Goal: Check status: Check status

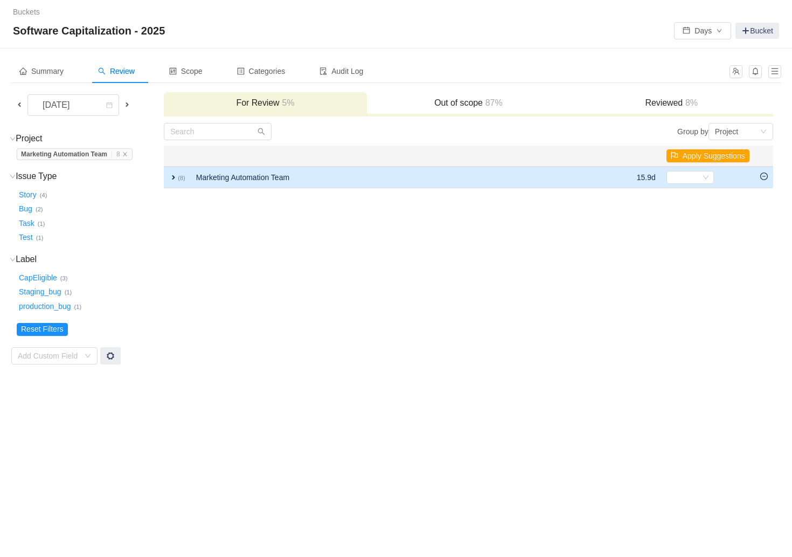
click at [173, 175] on span "expand" at bounding box center [173, 177] width 9 height 9
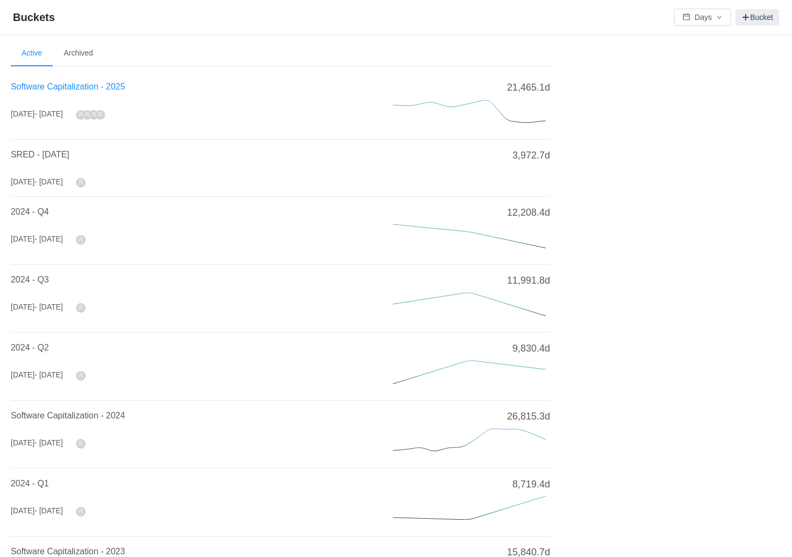
click at [113, 89] on span "Software Capitalization - 2025" at bounding box center [68, 86] width 114 height 9
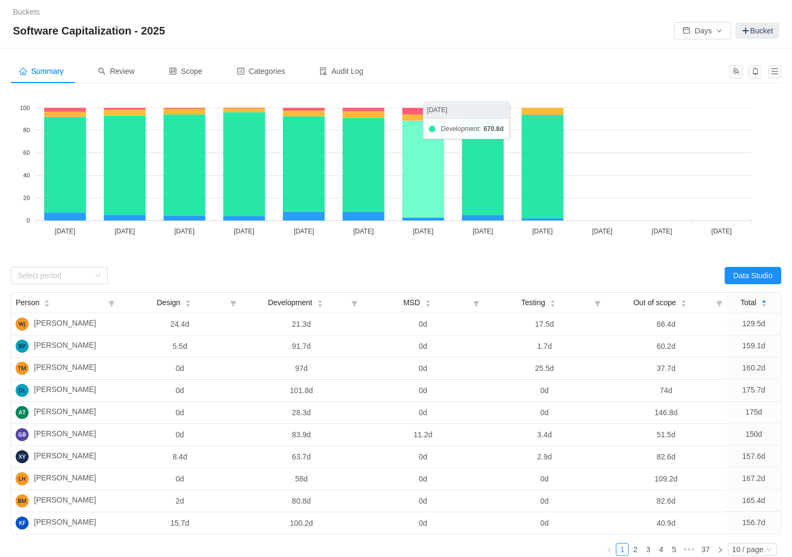
click at [429, 173] on icon at bounding box center [423, 169] width 42 height 97
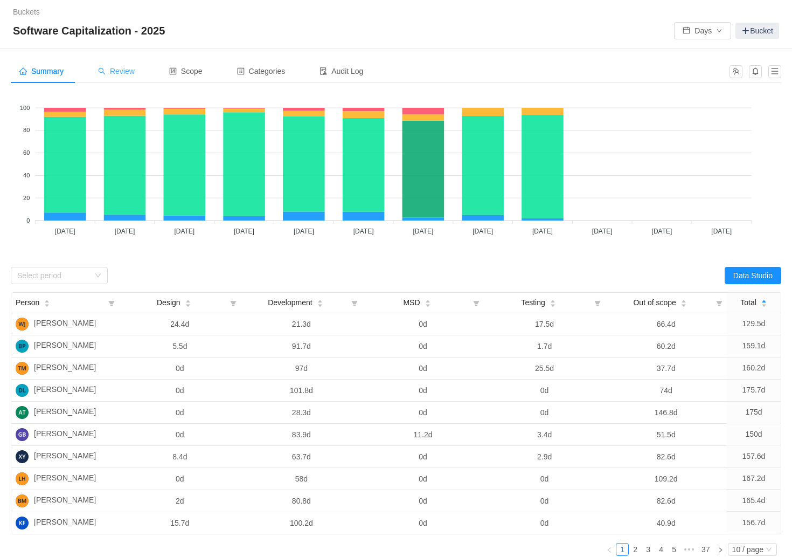
click at [126, 70] on span "Review" at bounding box center [116, 71] width 37 height 9
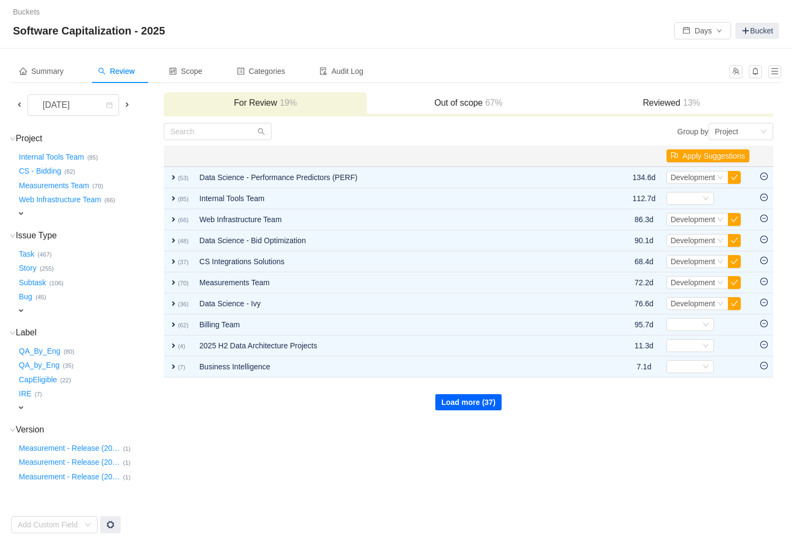
click at [464, 405] on button "Load more (37)" at bounding box center [468, 402] width 66 height 16
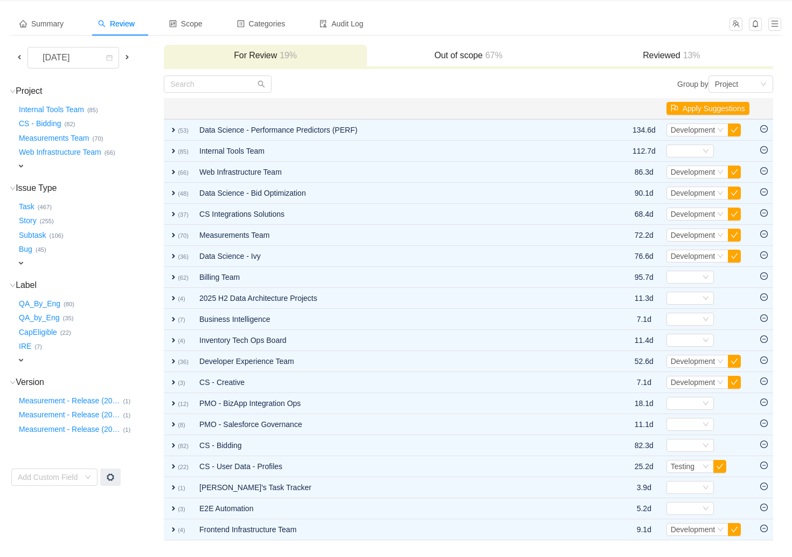
scroll to position [73, 0]
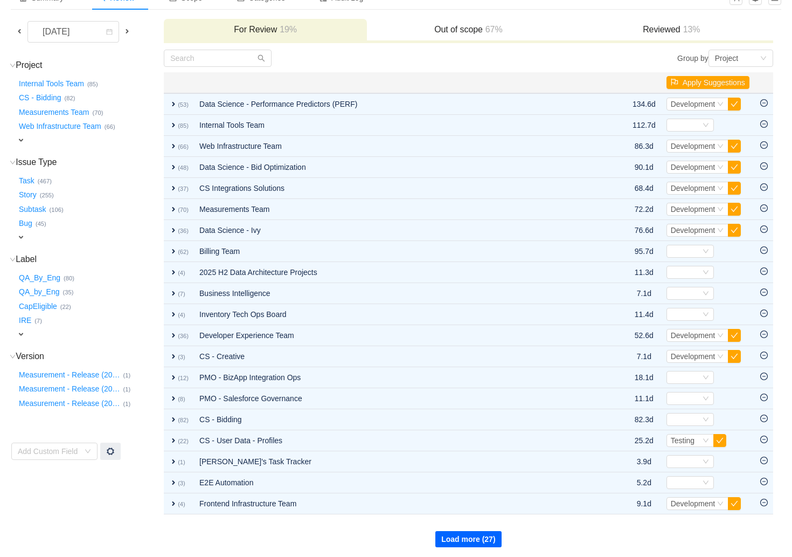
click at [483, 533] on button "Load more (27)" at bounding box center [468, 539] width 66 height 16
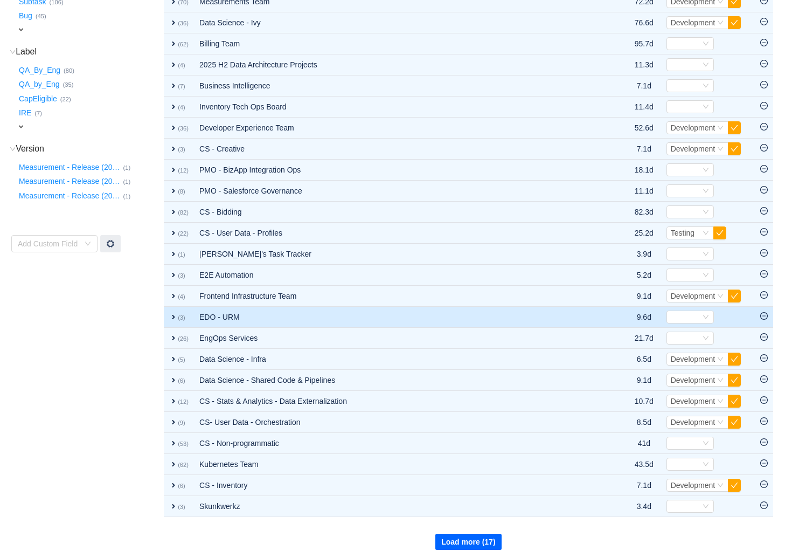
scroll to position [283, 0]
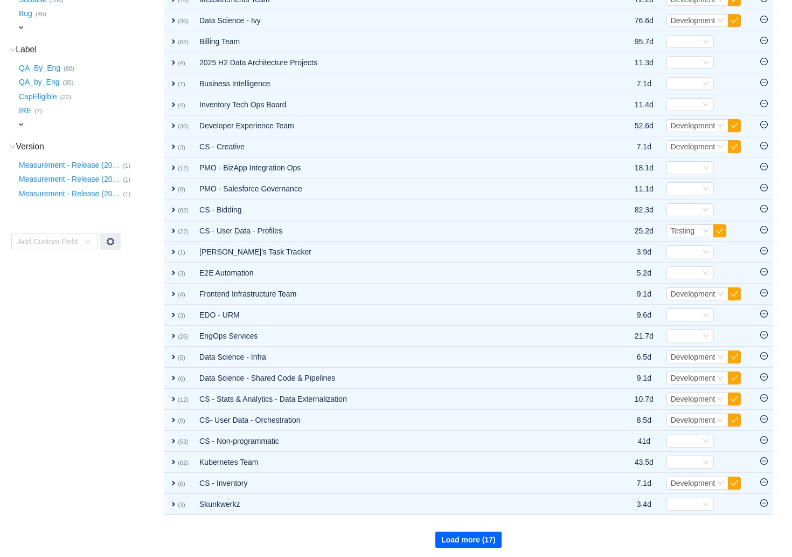
click at [478, 533] on button "Load more (17)" at bounding box center [468, 539] width 66 height 16
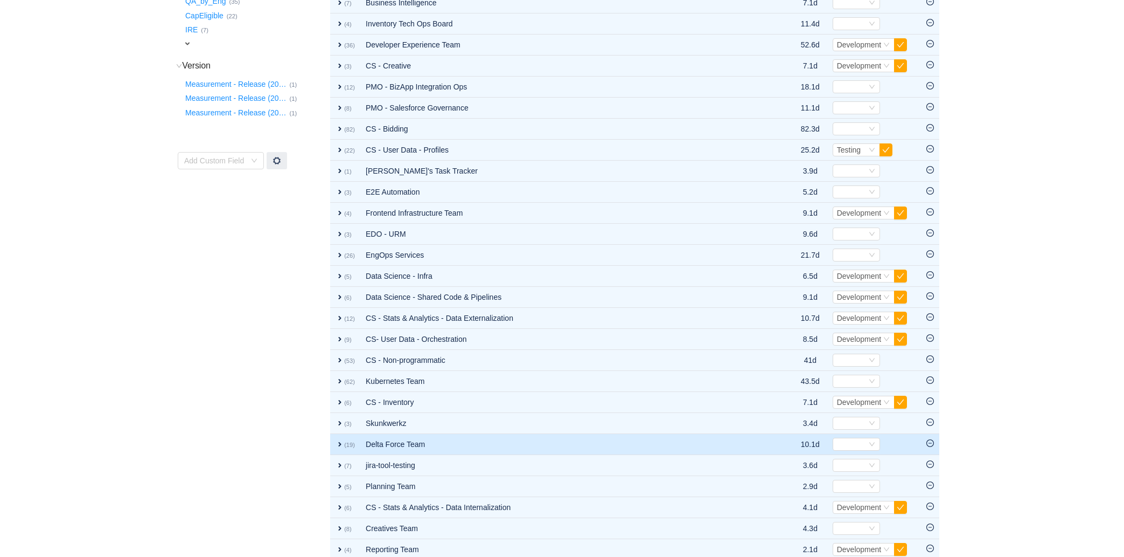
scroll to position [0, 0]
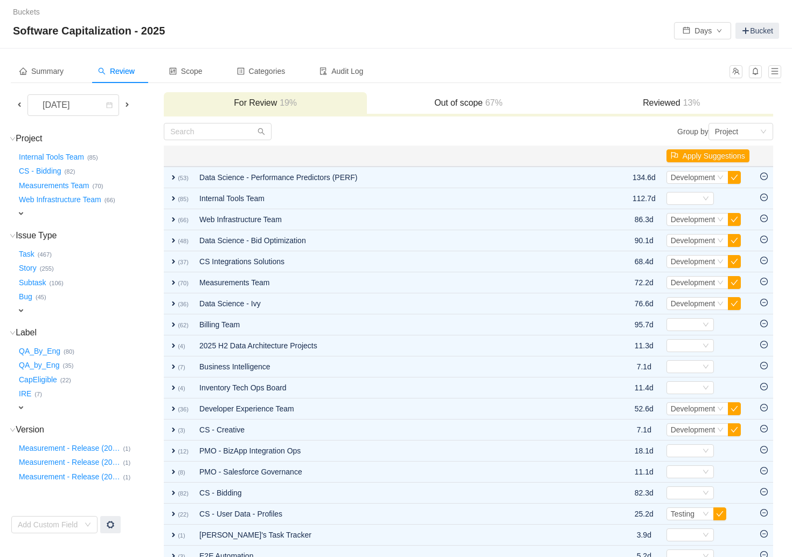
click at [26, 211] on div "expand" at bounding box center [75, 213] width 117 height 11
click at [88, 216] on div "Select value" at bounding box center [63, 214] width 85 height 11
type input "marketin"
click at [45, 380] on button "CapEligible …" at bounding box center [39, 380] width 44 height 17
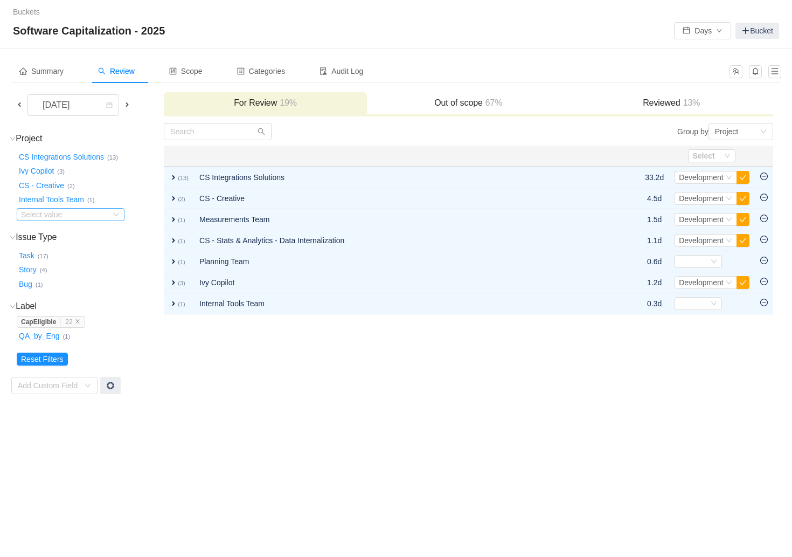
click at [112, 218] on div "Select value" at bounding box center [71, 214] width 108 height 13
click at [150, 347] on td "Project (7) hide CS Integrations Solutions … (13) Ivy Copilot … (3) CS - Creati…" at bounding box center [87, 258] width 152 height 272
click at [22, 100] on span at bounding box center [19, 104] width 9 height 9
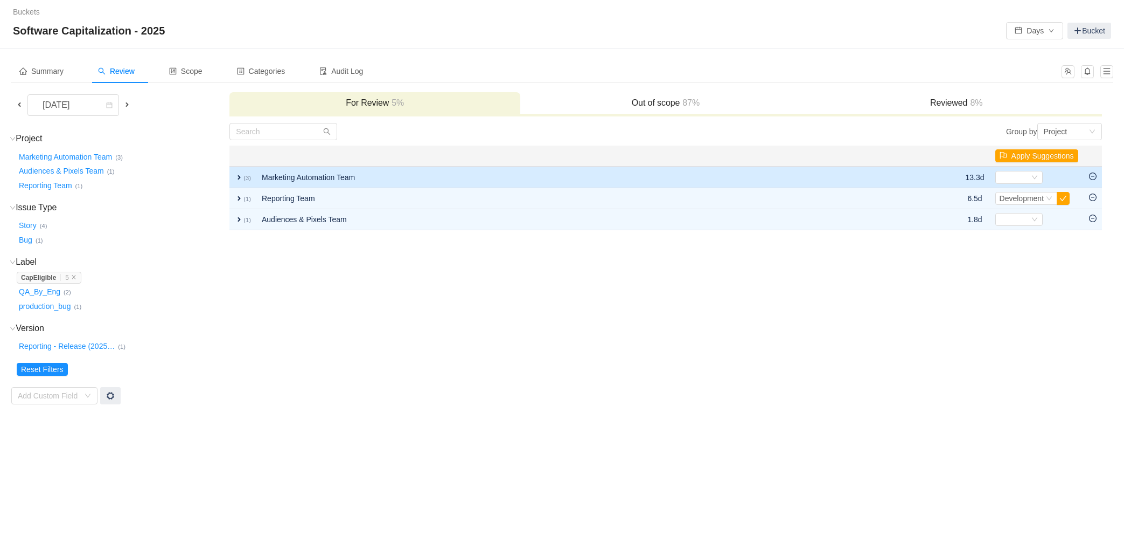
click at [274, 174] on td "Marketing Automation Team" at bounding box center [575, 177] width 638 height 22
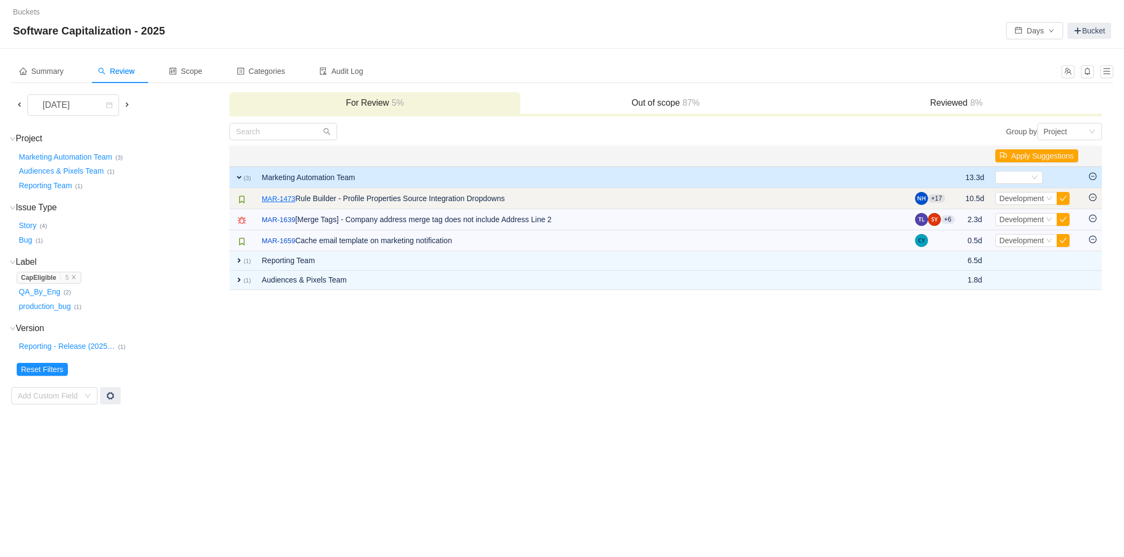
click at [283, 198] on link "MAR-1473" at bounding box center [278, 198] width 33 height 11
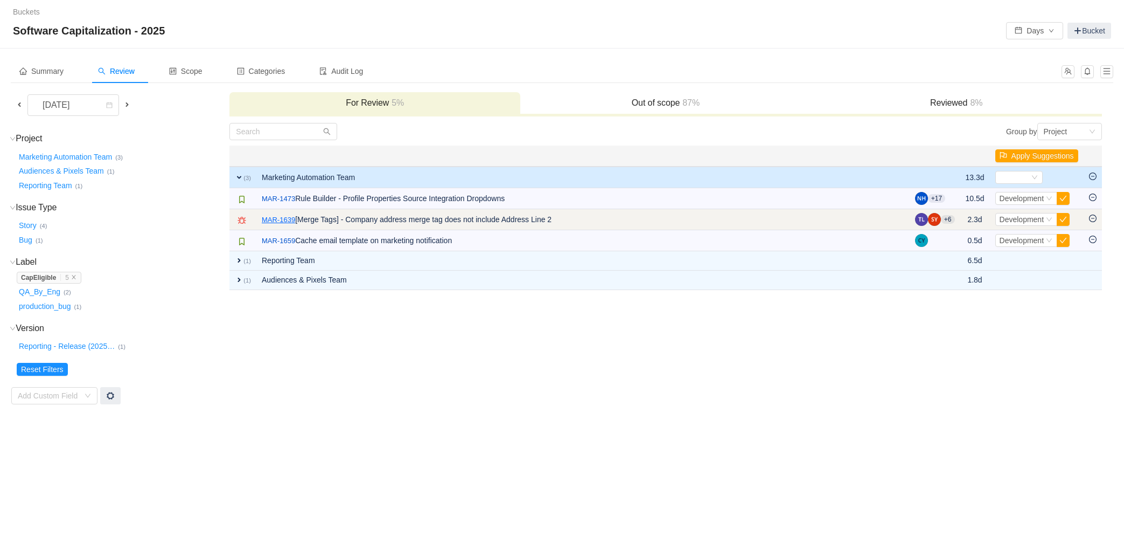
click at [282, 216] on link "MAR-1639" at bounding box center [278, 219] width 33 height 11
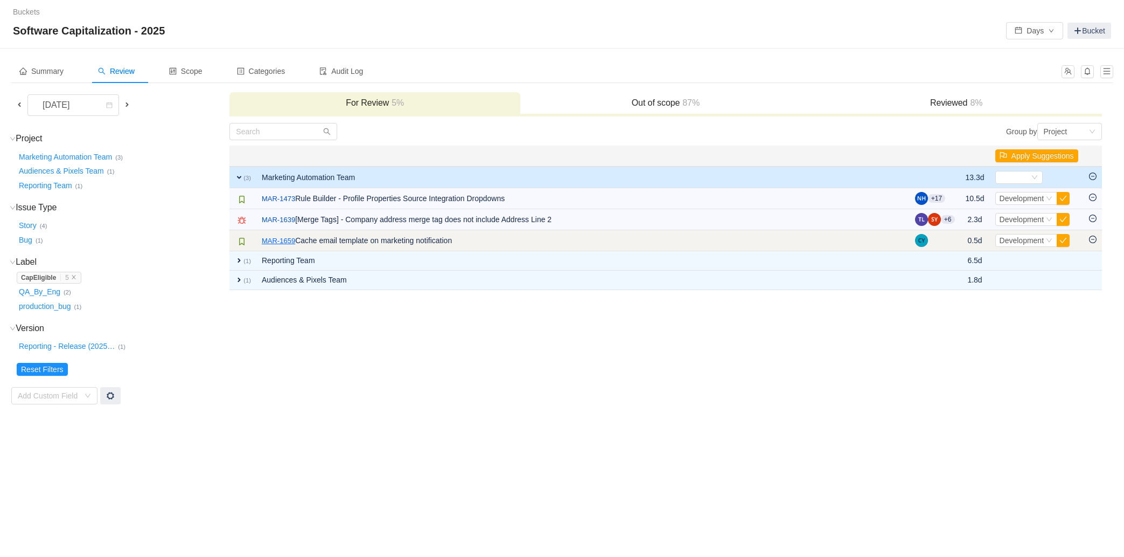
click at [284, 237] on link "MAR-1659" at bounding box center [278, 240] width 33 height 11
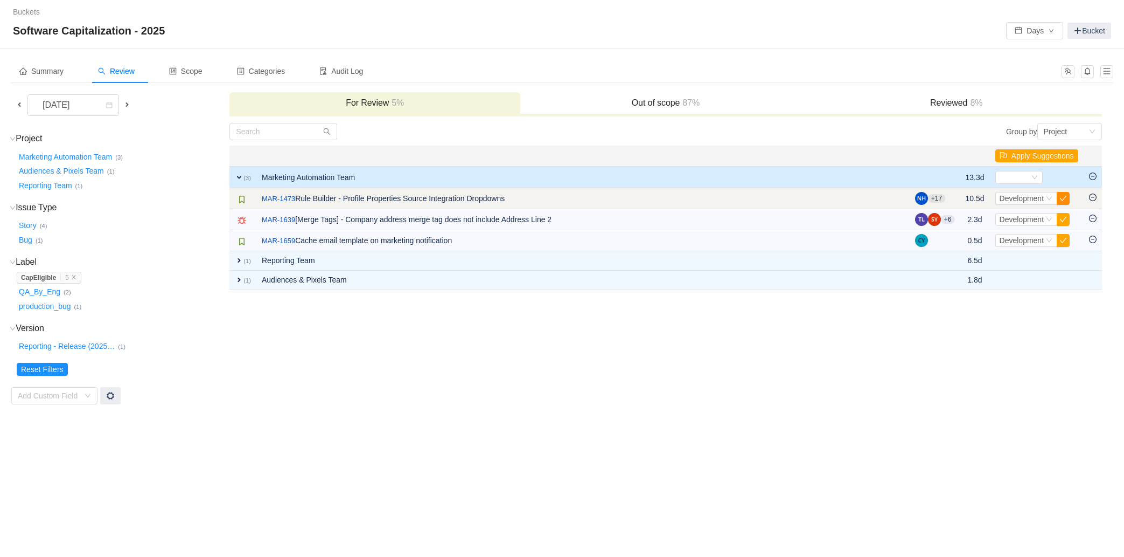
click at [792, 199] on button "button" at bounding box center [1063, 198] width 13 height 13
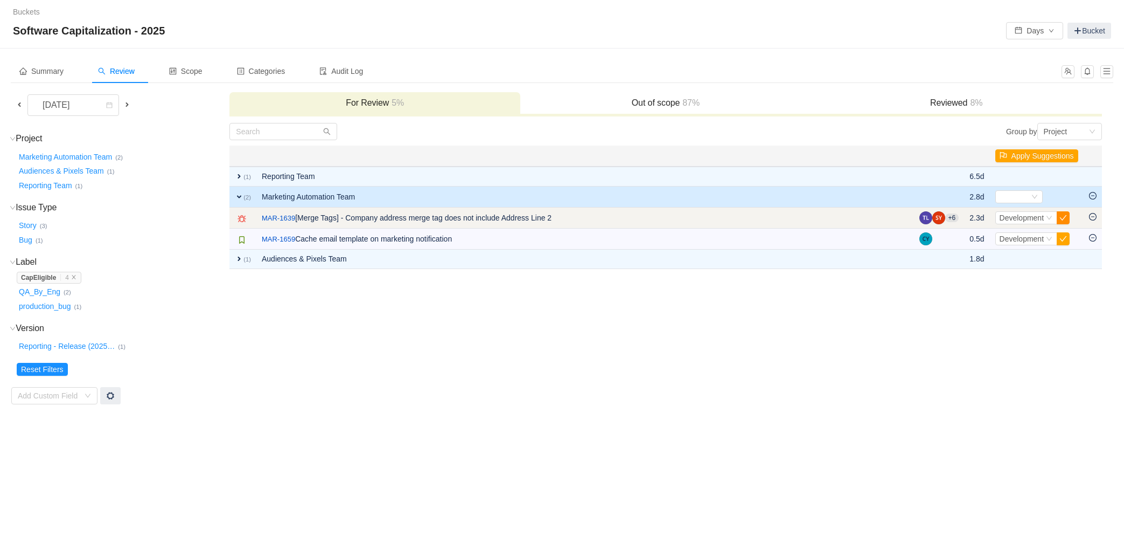
click at [792, 217] on button "button" at bounding box center [1063, 217] width 13 height 13
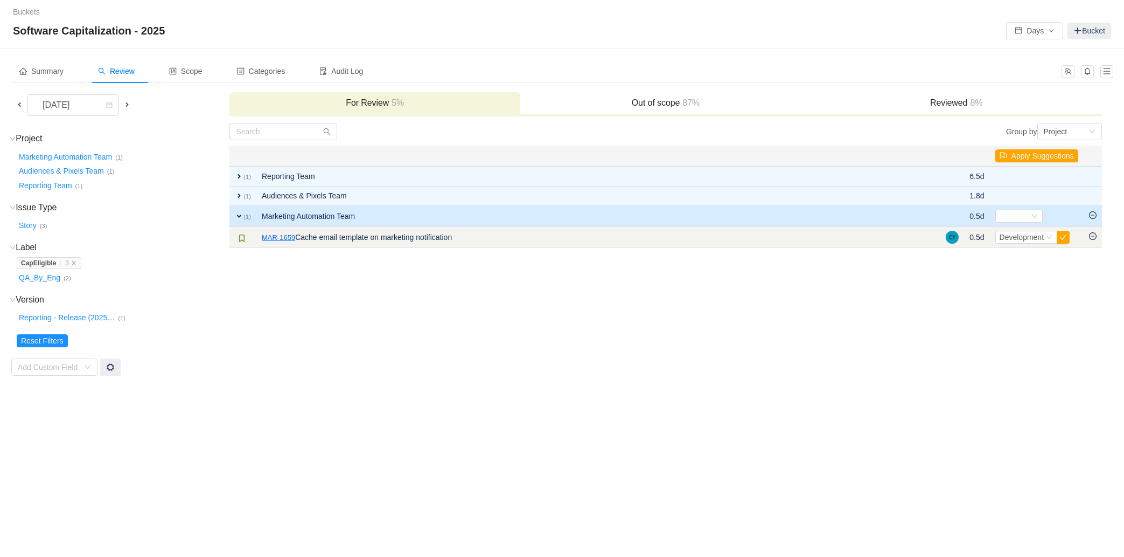
click at [288, 238] on link "MAR-1659" at bounding box center [278, 237] width 33 height 11
click at [792, 238] on button "button" at bounding box center [1063, 237] width 13 height 13
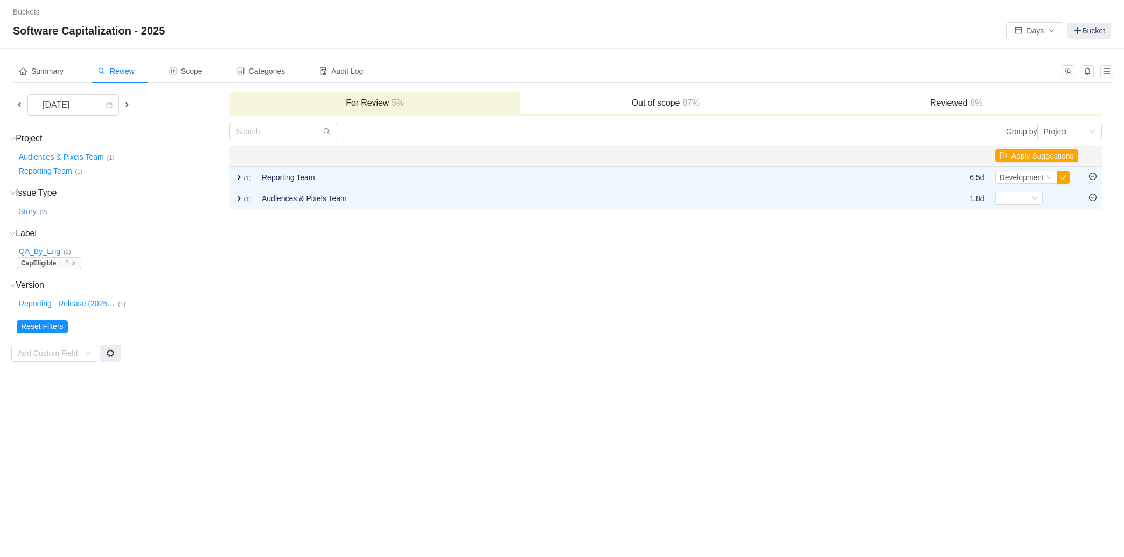
click at [20, 104] on span at bounding box center [19, 104] width 9 height 9
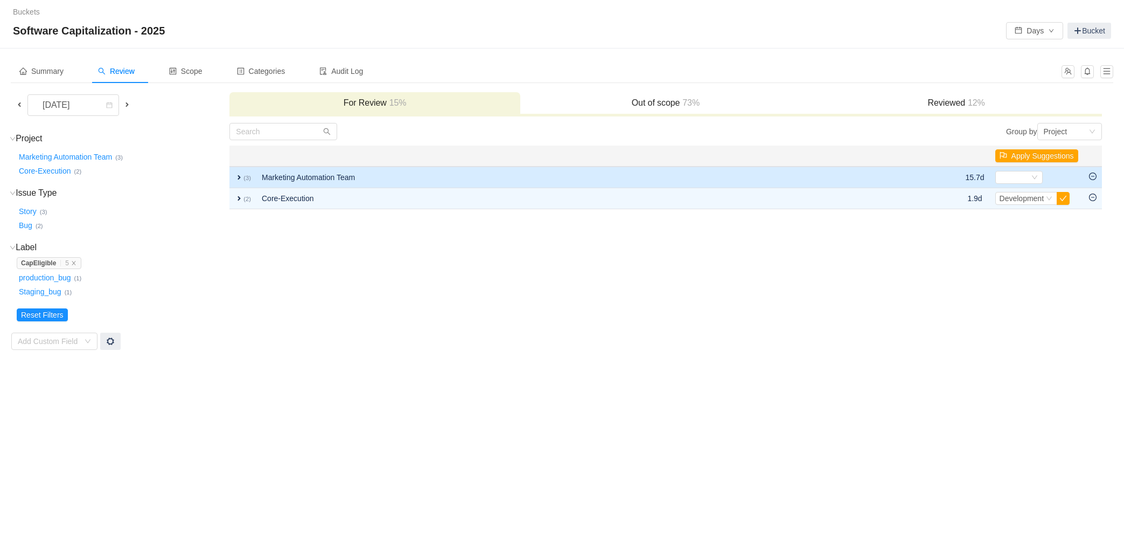
click at [238, 174] on span "expand" at bounding box center [239, 177] width 9 height 9
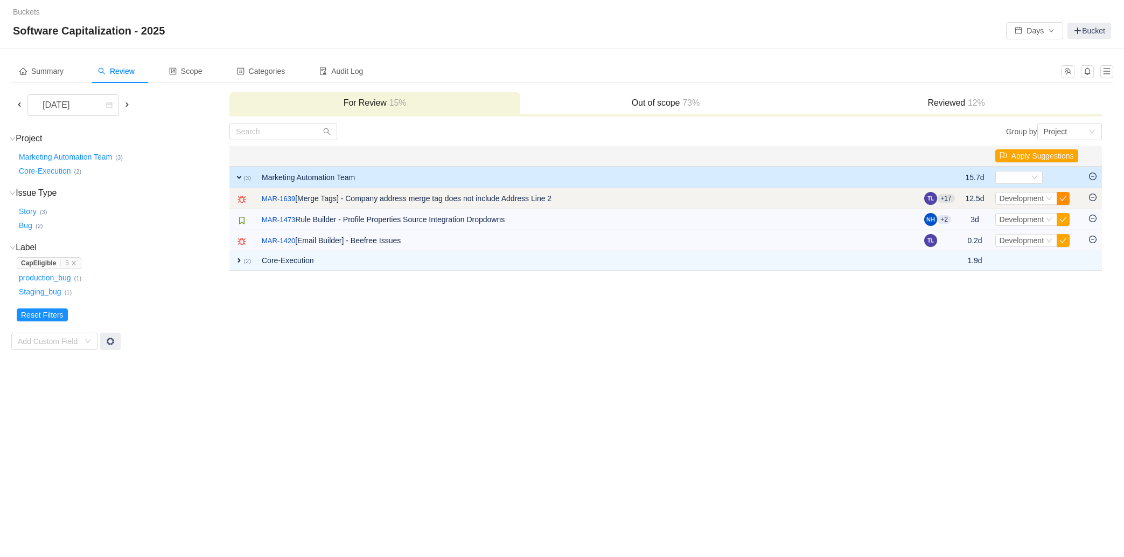
click at [792, 198] on button "button" at bounding box center [1063, 198] width 13 height 13
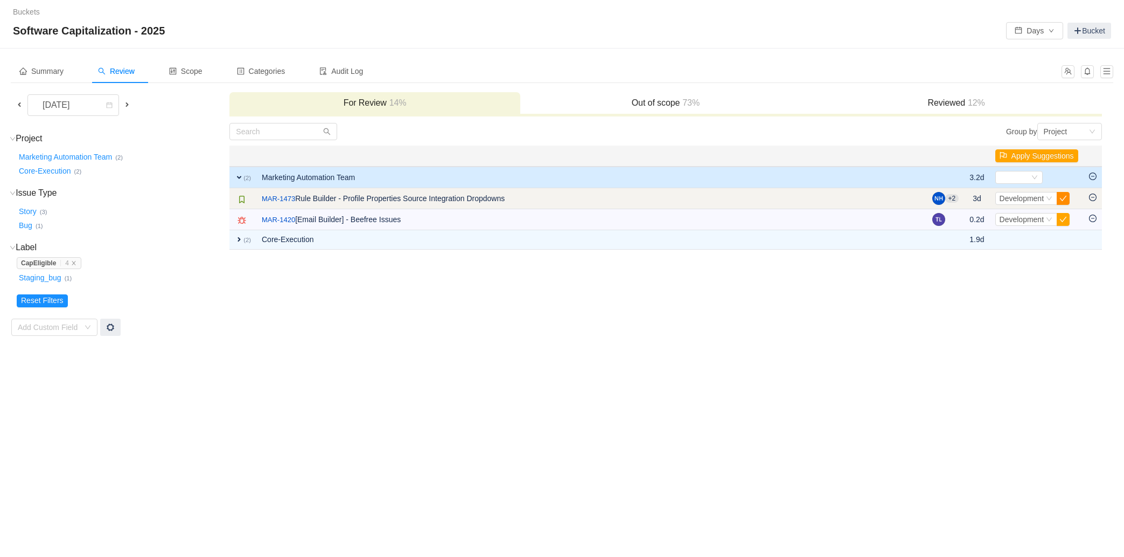
click at [792, 199] on button "button" at bounding box center [1063, 198] width 13 height 13
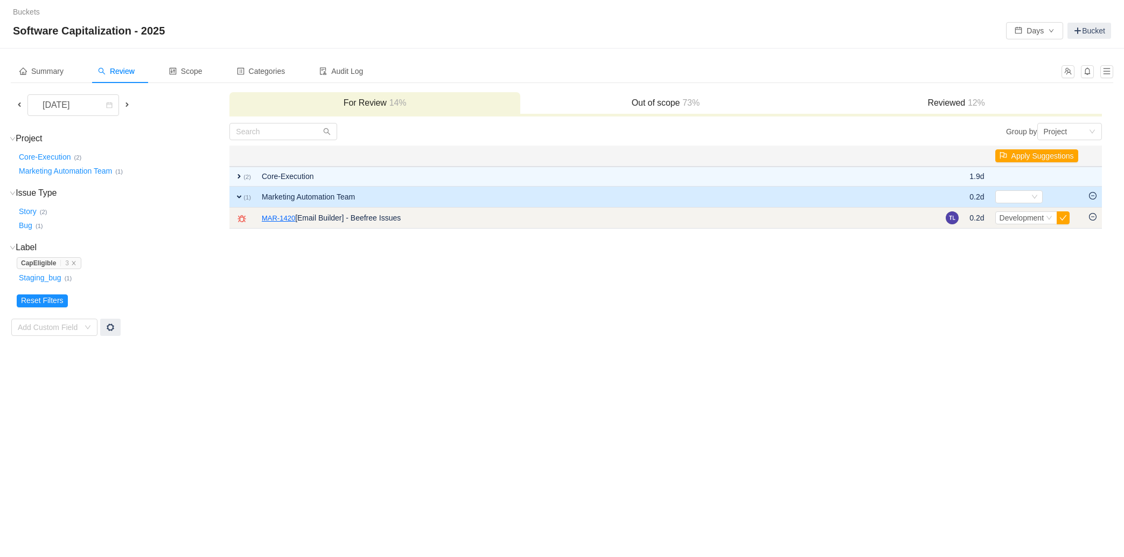
click at [288, 218] on link "MAR-1420" at bounding box center [278, 218] width 33 height 11
click at [792, 217] on button "button" at bounding box center [1063, 217] width 13 height 13
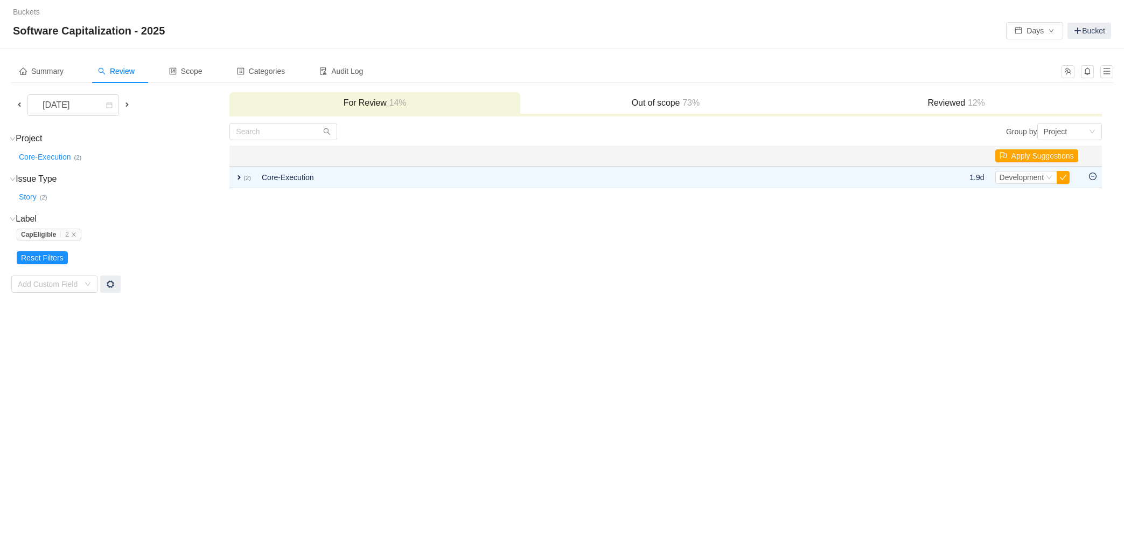
click at [128, 106] on span at bounding box center [127, 104] width 9 height 9
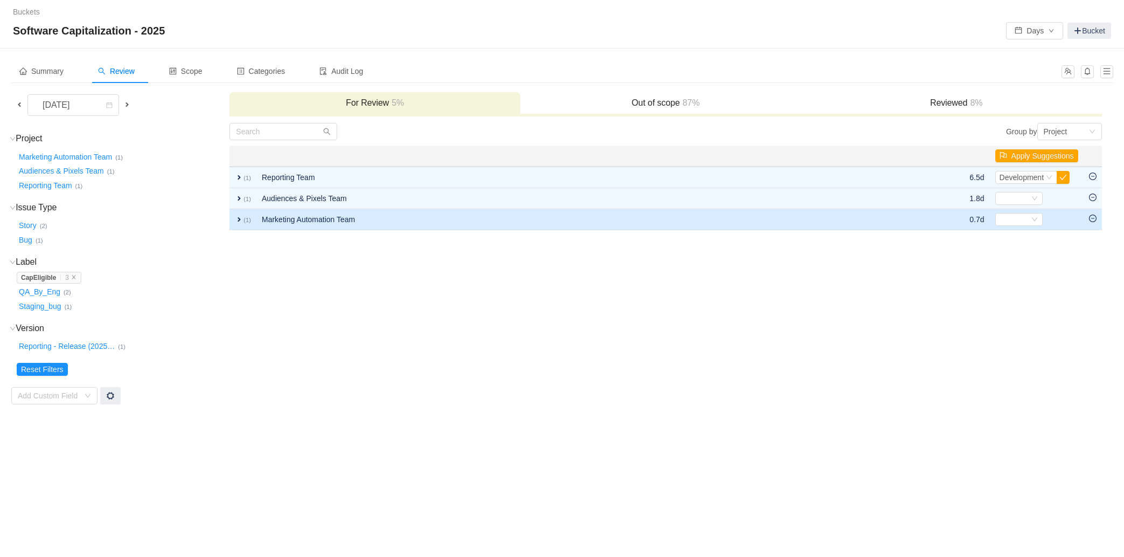
click at [237, 219] on span "expand" at bounding box center [239, 219] width 9 height 9
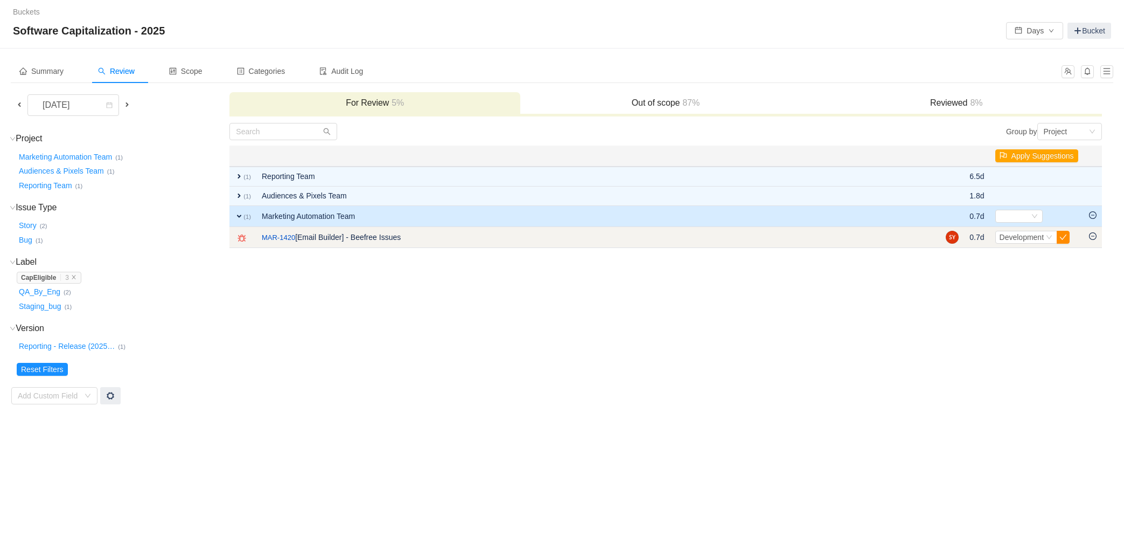
click at [792, 238] on button "button" at bounding box center [1063, 237] width 13 height 13
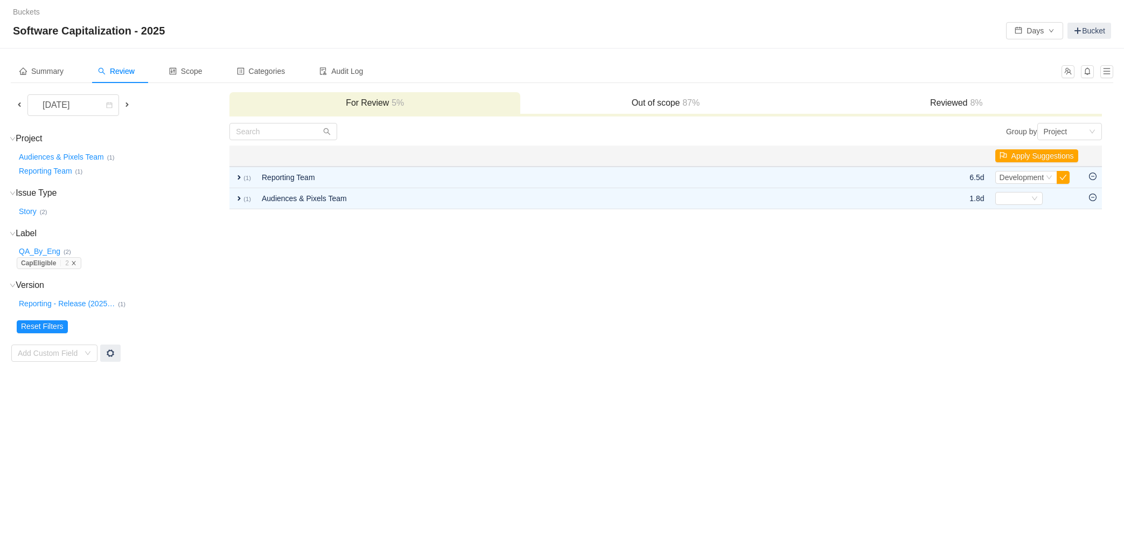
click at [77, 263] on icon "icon: close" at bounding box center [73, 262] width 5 height 5
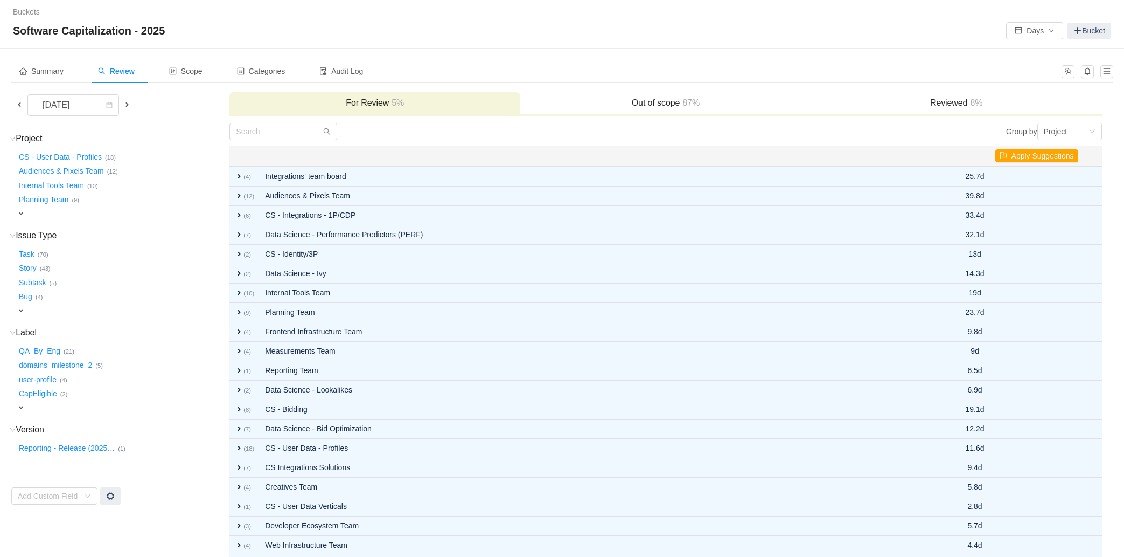
click at [19, 208] on div "expand" at bounding box center [102, 213] width 170 height 11
click at [129, 109] on span at bounding box center [127, 105] width 13 height 12
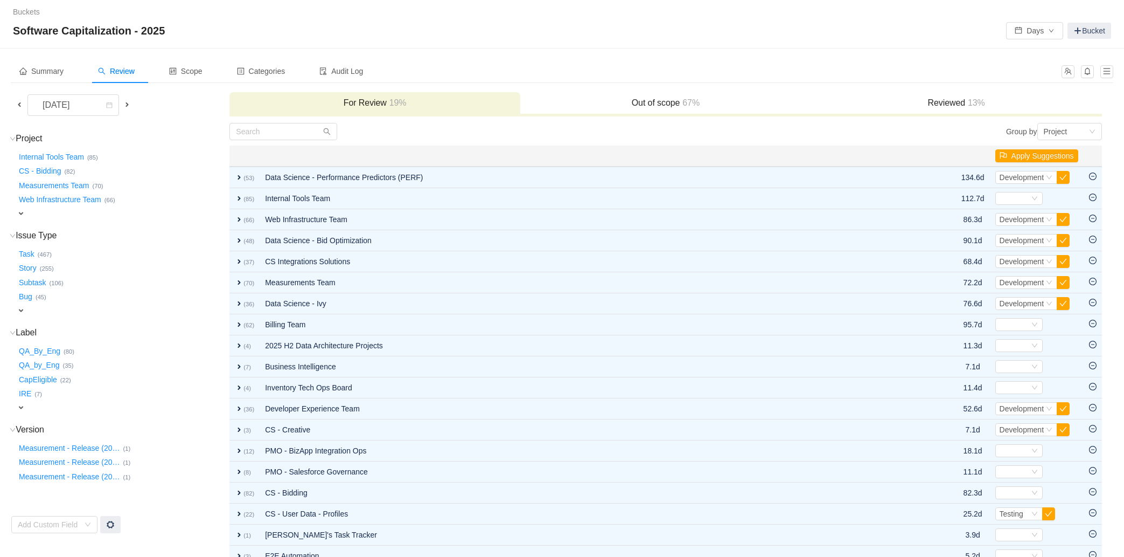
click at [26, 404] on div "expand" at bounding box center [102, 407] width 170 height 11
click at [26, 404] on div "Select value" at bounding box center [63, 408] width 85 height 11
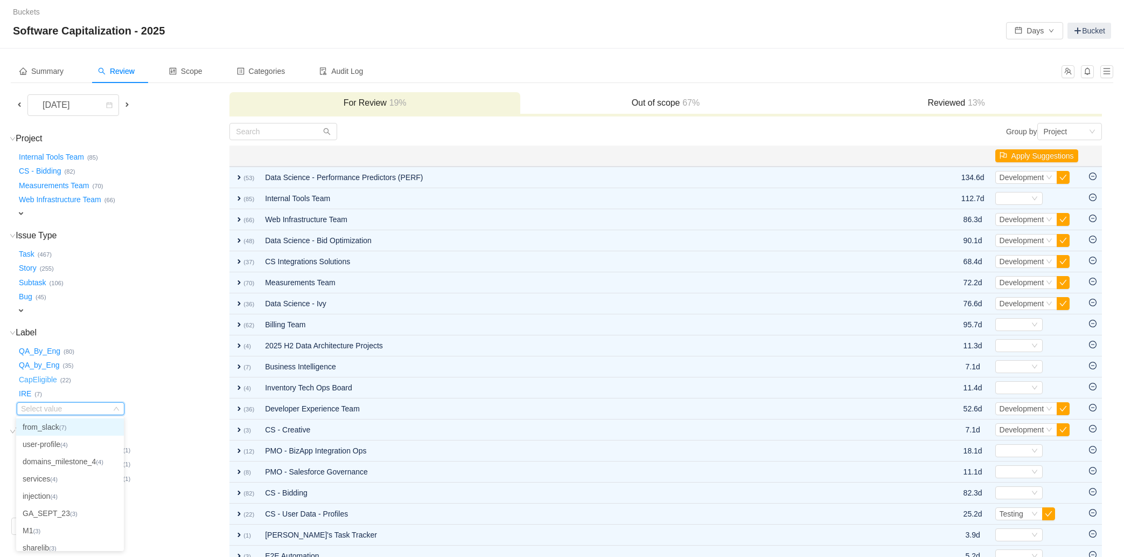
click at [50, 384] on button "CapEligible …" at bounding box center [39, 379] width 44 height 17
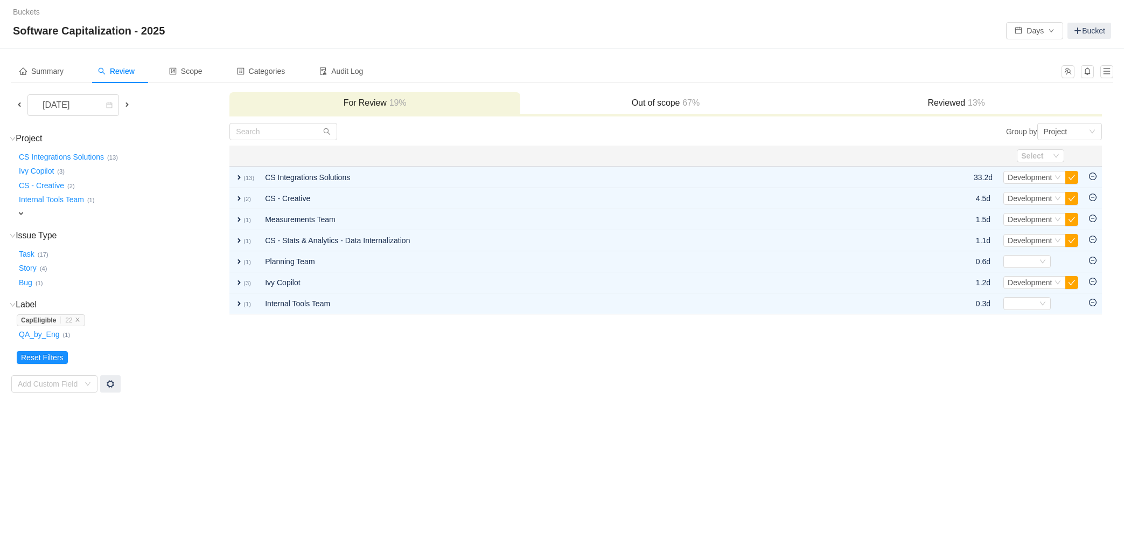
click at [32, 212] on div "expand" at bounding box center [102, 213] width 170 height 11
click at [92, 217] on div "Select value" at bounding box center [63, 214] width 85 height 11
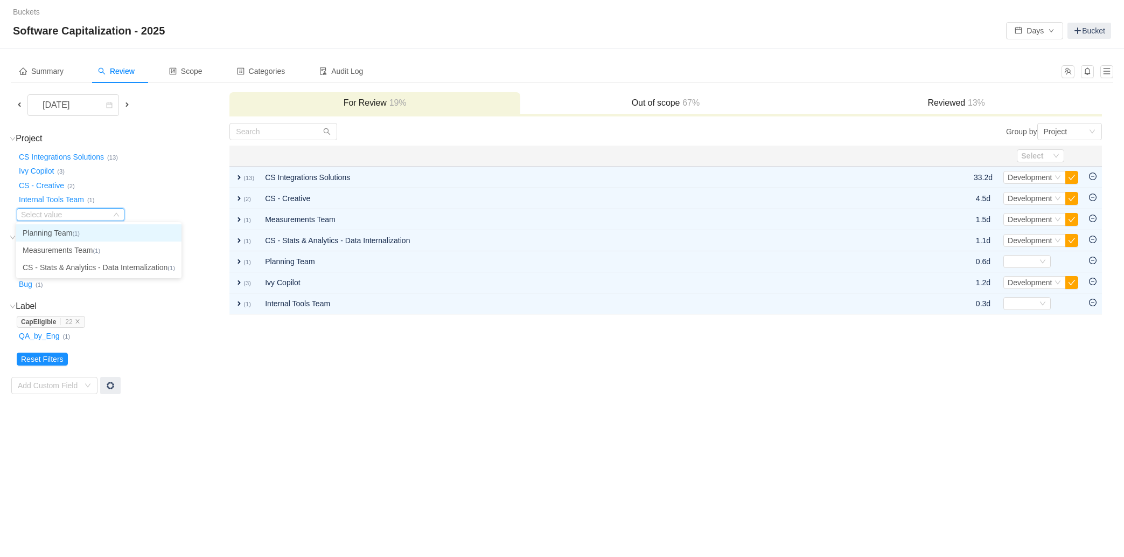
click at [104, 215] on input at bounding box center [66, 215] width 90 height 12
click at [186, 346] on td "Project (7) hide CS Integrations Solutions … (13) Ivy Copilot … (3) CS - Creati…" at bounding box center [120, 258] width 218 height 272
click at [79, 321] on icon "icon: close" at bounding box center [77, 320] width 5 height 5
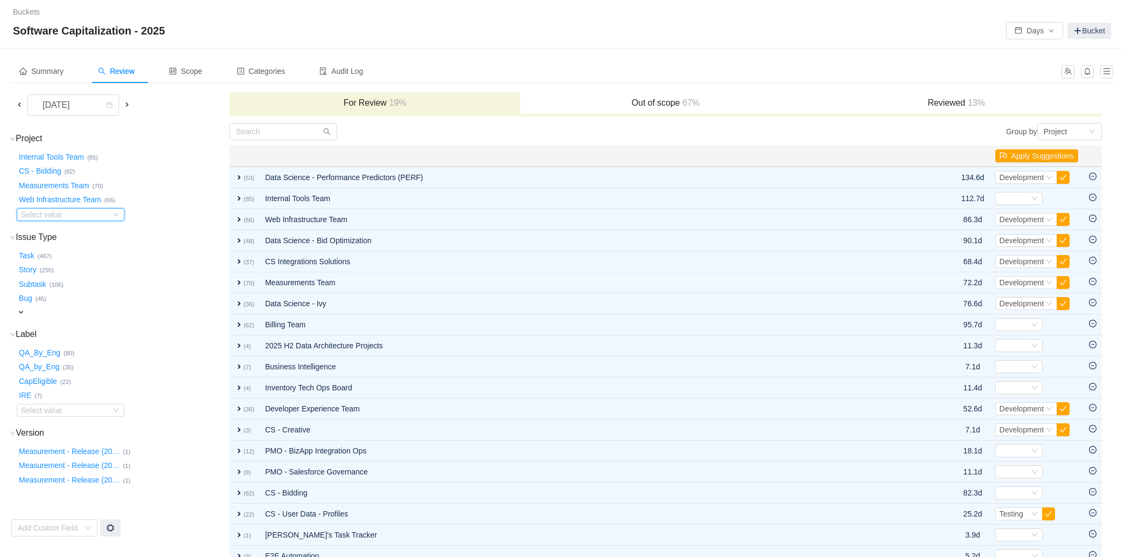
click at [116, 213] on icon "icon: down" at bounding box center [116, 214] width 6 height 6
type input "marketing"
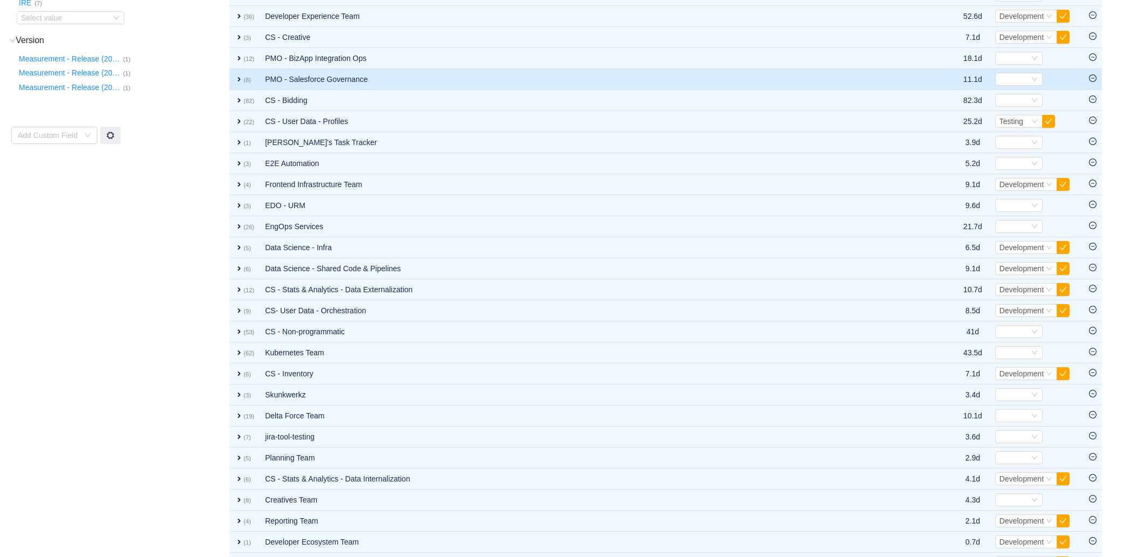
scroll to position [493, 0]
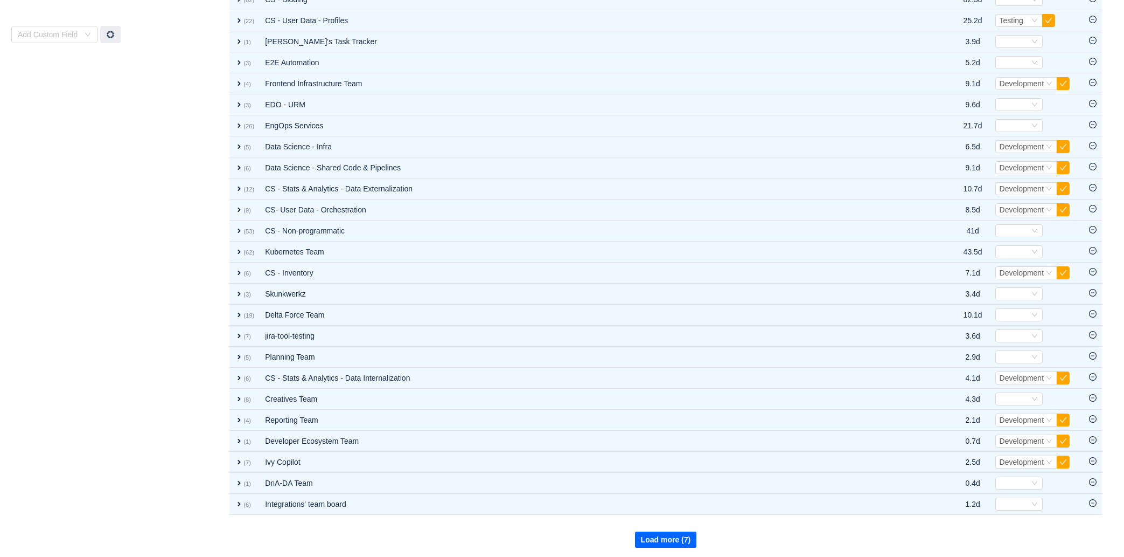
click at [663, 536] on button "Load more (7)" at bounding box center [666, 539] width 62 height 16
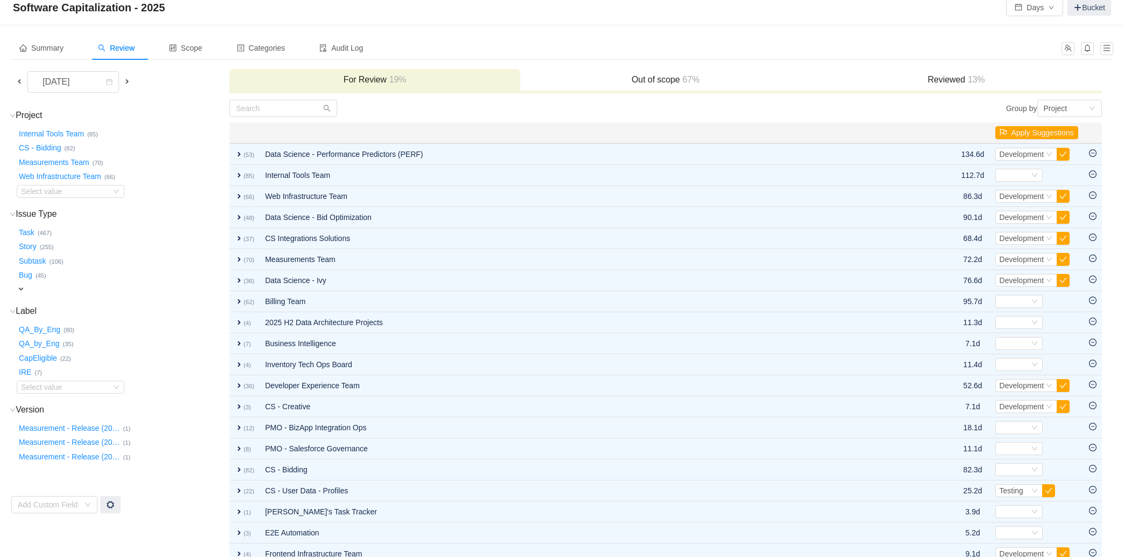
scroll to position [0, 0]
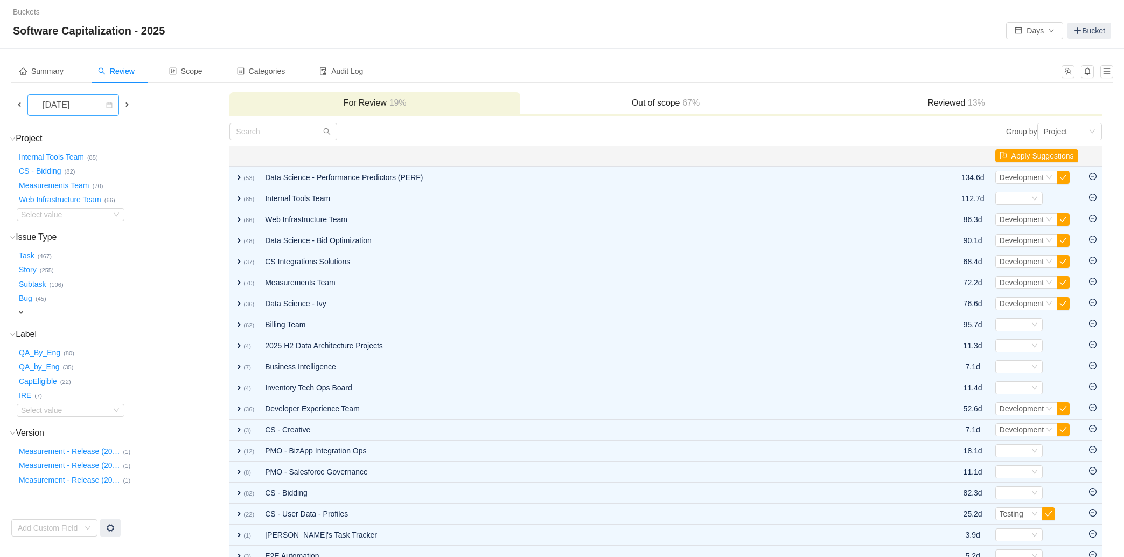
click at [80, 108] on div "September 2025" at bounding box center [57, 105] width 46 height 20
click at [103, 205] on li "July 2025" at bounding box center [81, 212] width 108 height 17
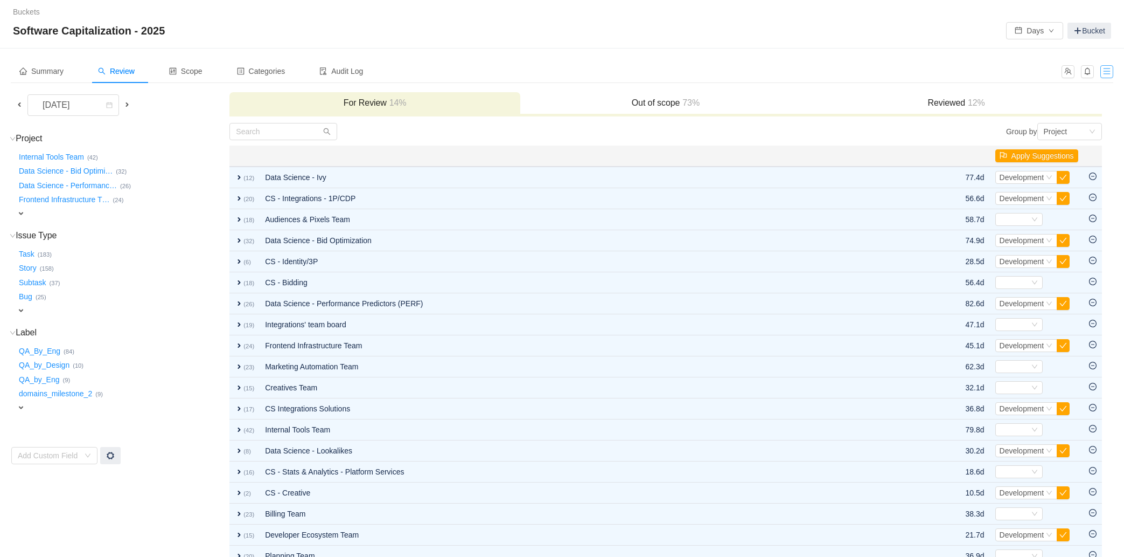
click at [792, 71] on button "button" at bounding box center [1107, 71] width 13 height 13
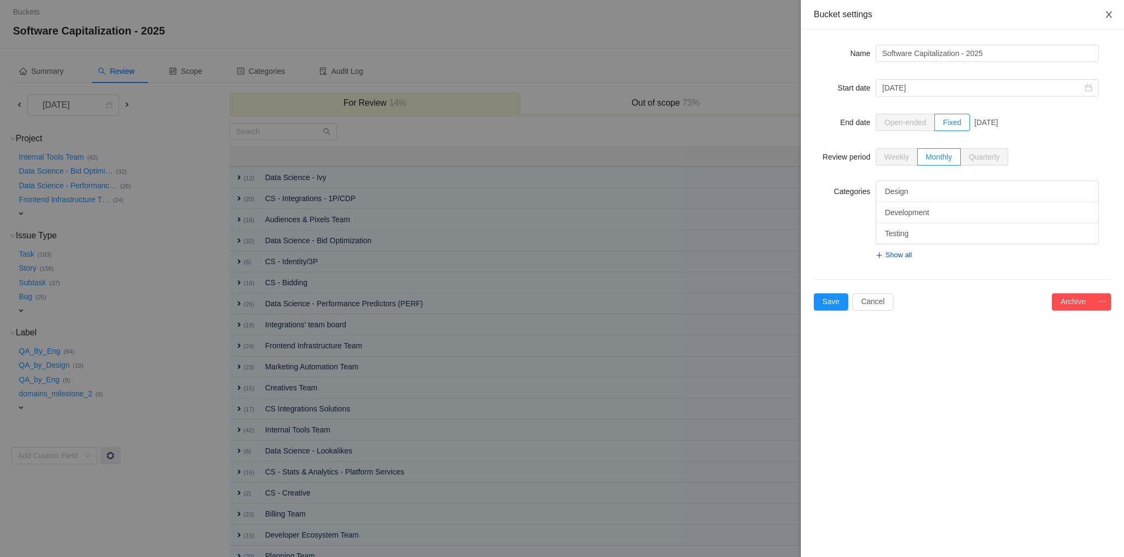
click at [792, 12] on icon "icon: close" at bounding box center [1109, 14] width 9 height 9
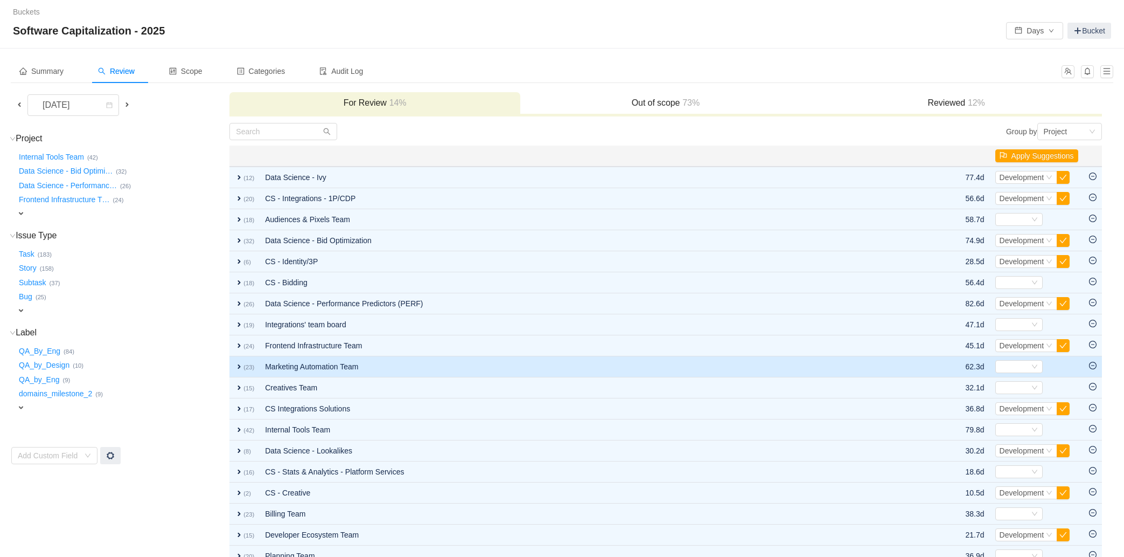
click at [309, 368] on td "Marketing Automation Team" at bounding box center [592, 366] width 665 height 21
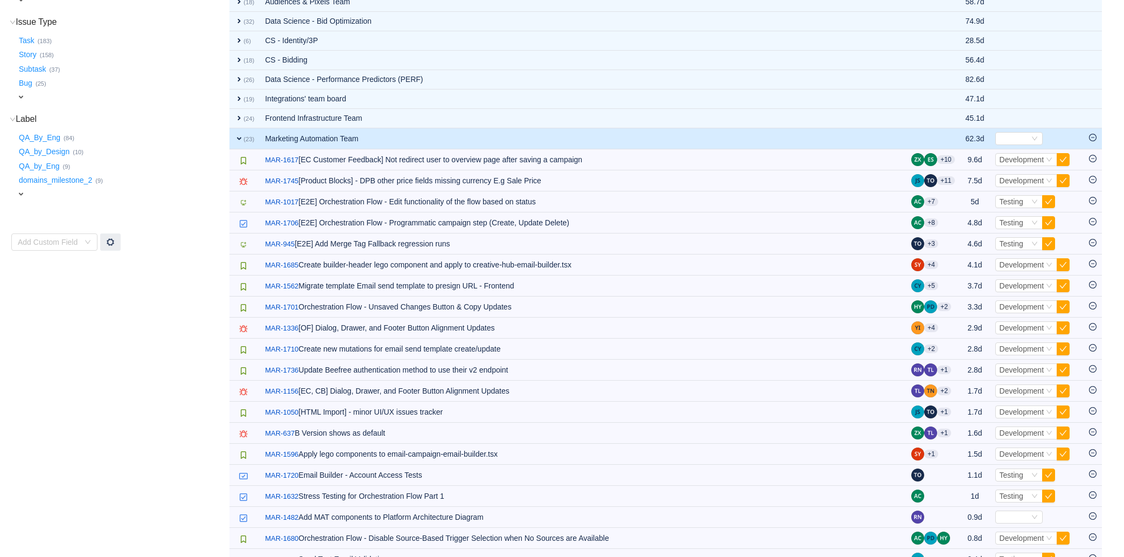
scroll to position [214, 0]
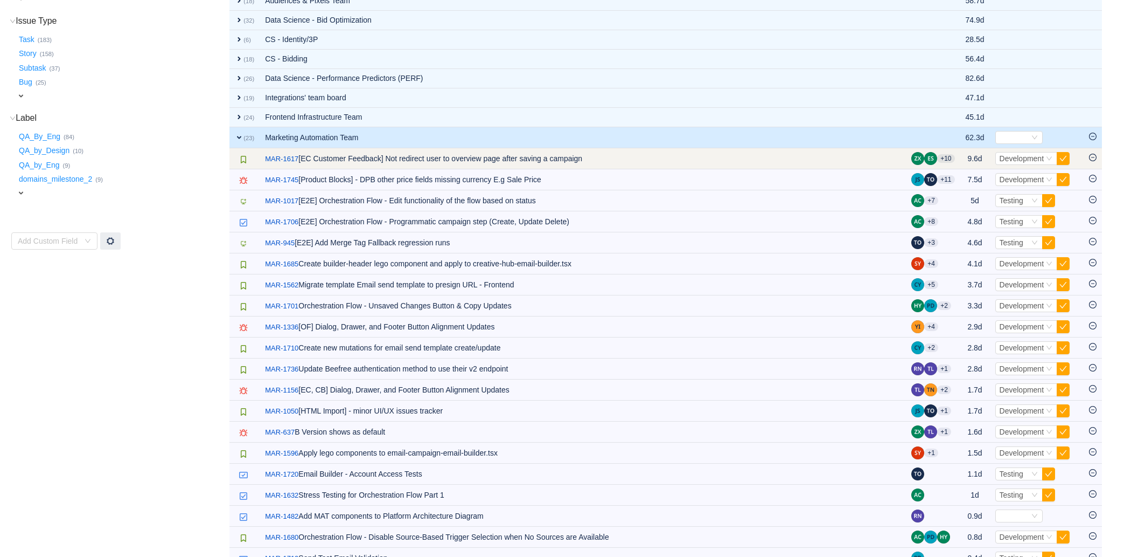
click at [792, 156] on icon "icon: minus-circle" at bounding box center [1093, 158] width 8 height 8
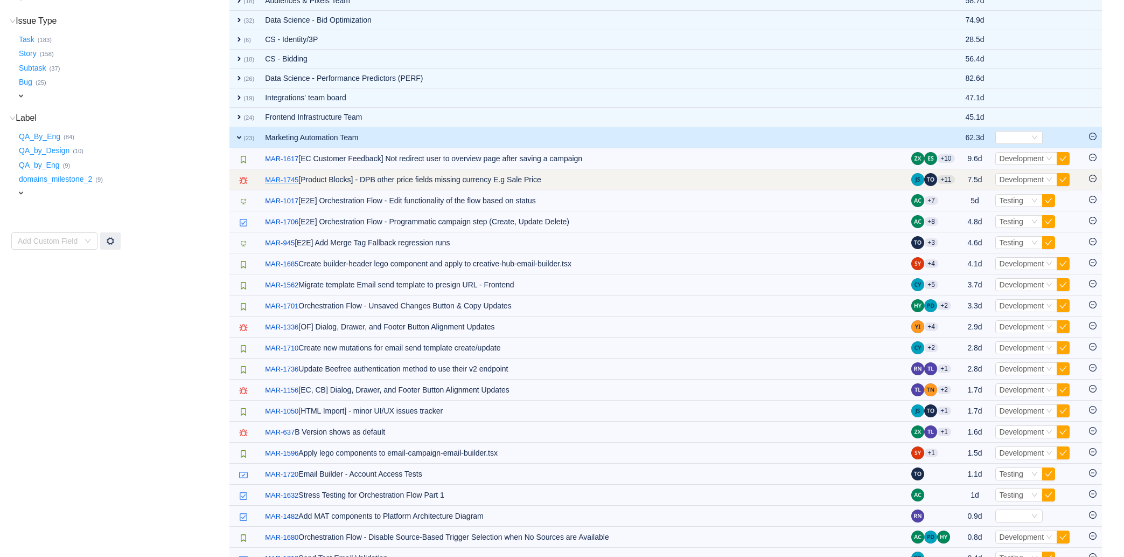
click at [291, 178] on link "MAR-1745" at bounding box center [281, 180] width 33 height 11
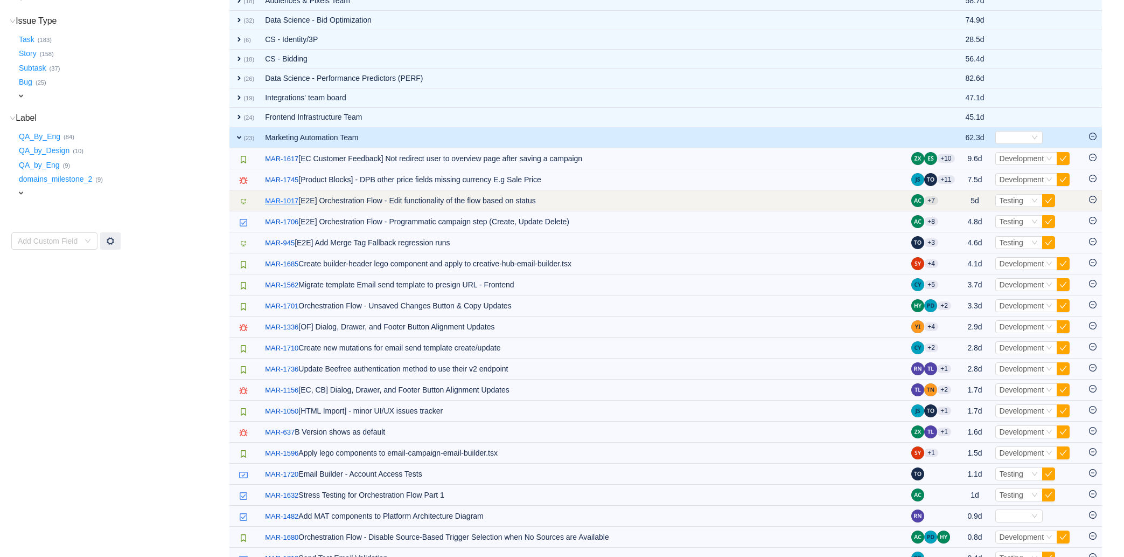
click at [279, 198] on link "MAR-1017" at bounding box center [281, 201] width 33 height 11
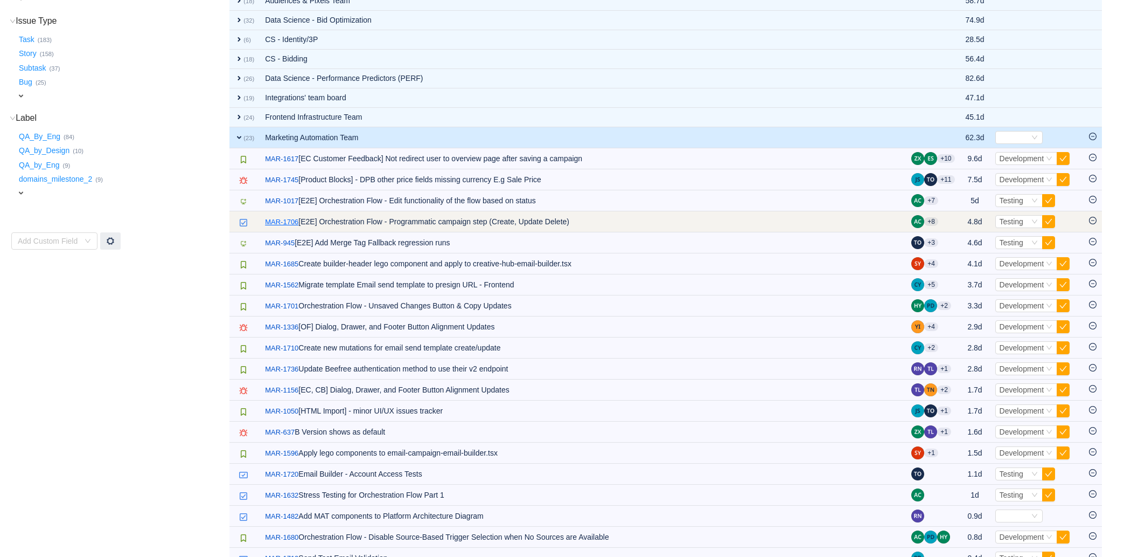
click at [279, 219] on link "MAR-1706" at bounding box center [281, 222] width 33 height 11
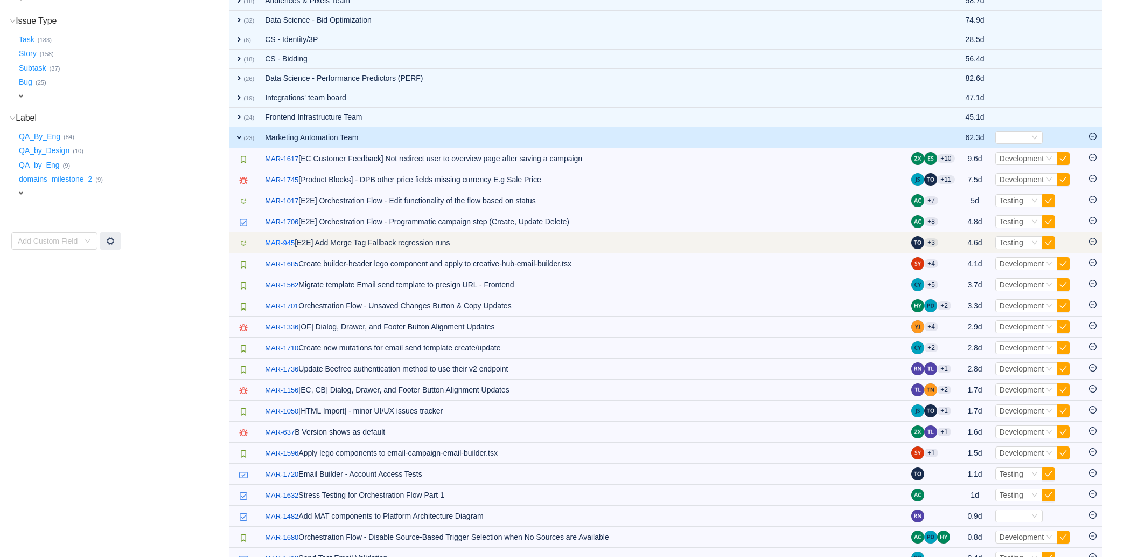
click at [279, 240] on link "MAR-945" at bounding box center [280, 243] width 30 height 11
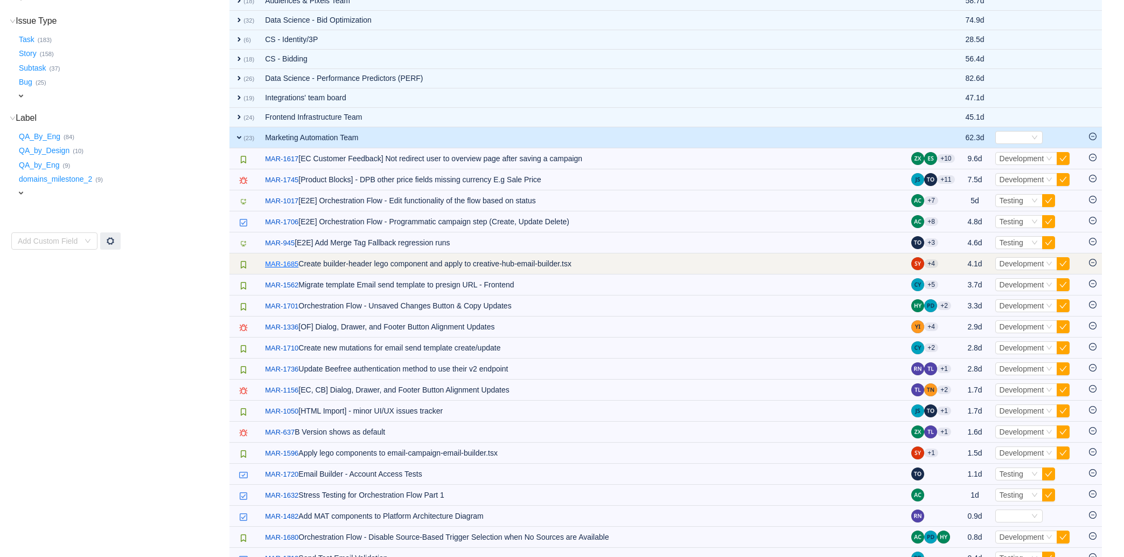
click at [282, 260] on link "MAR-1685" at bounding box center [281, 264] width 33 height 11
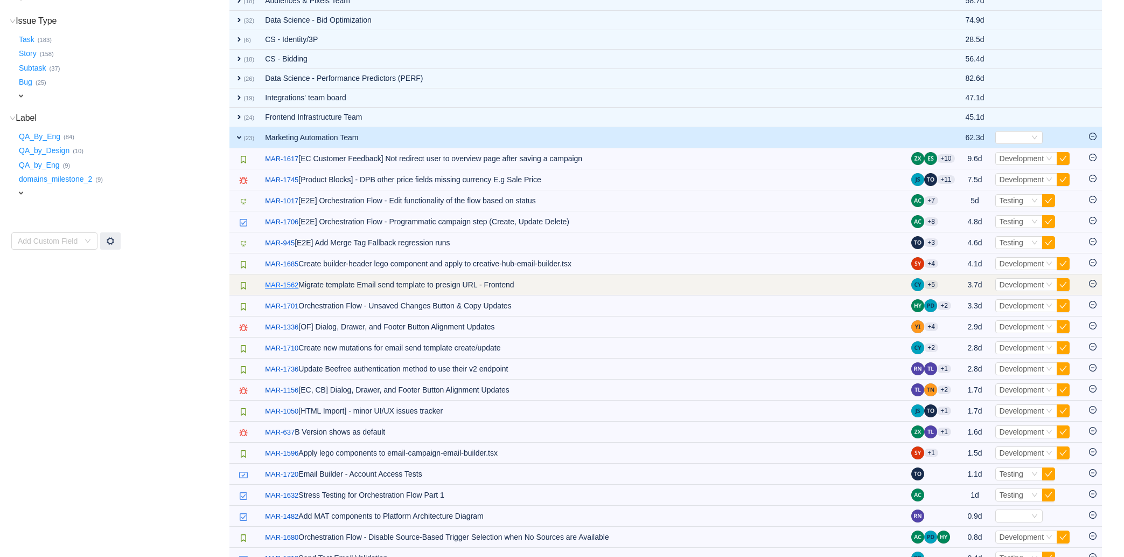
click at [281, 284] on link "MAR-1562" at bounding box center [281, 285] width 33 height 11
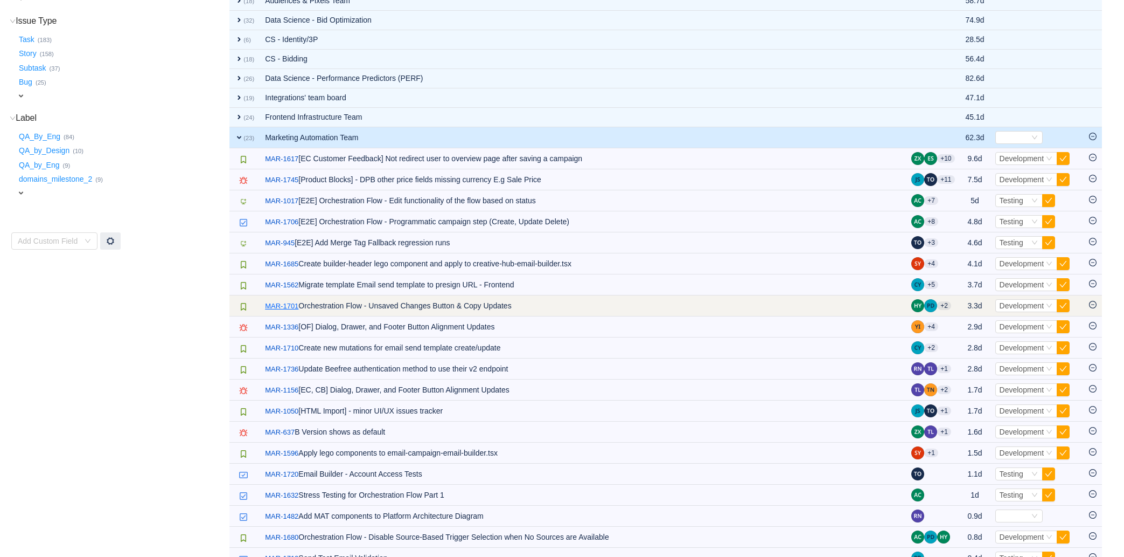
click at [283, 304] on link "MAR-1701" at bounding box center [281, 306] width 33 height 11
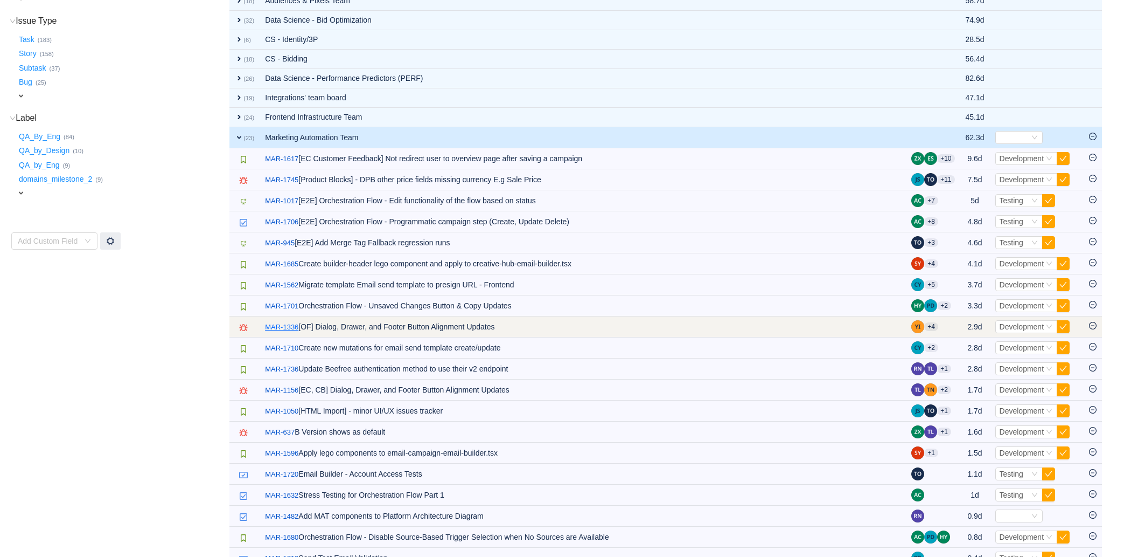
click at [283, 322] on link "MAR-1336" at bounding box center [281, 327] width 33 height 11
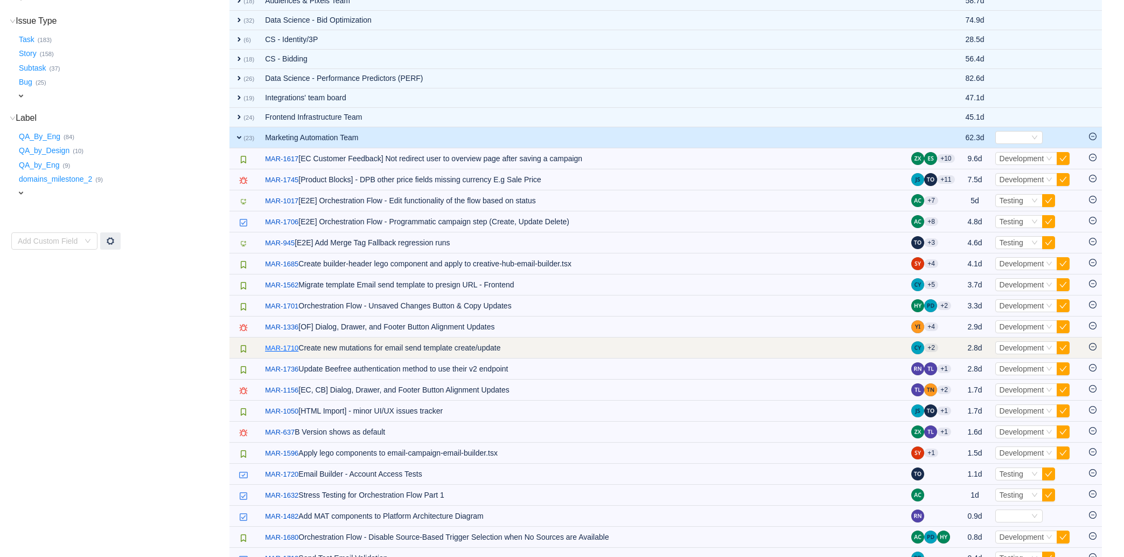
click at [282, 348] on link "MAR-1710" at bounding box center [281, 348] width 33 height 11
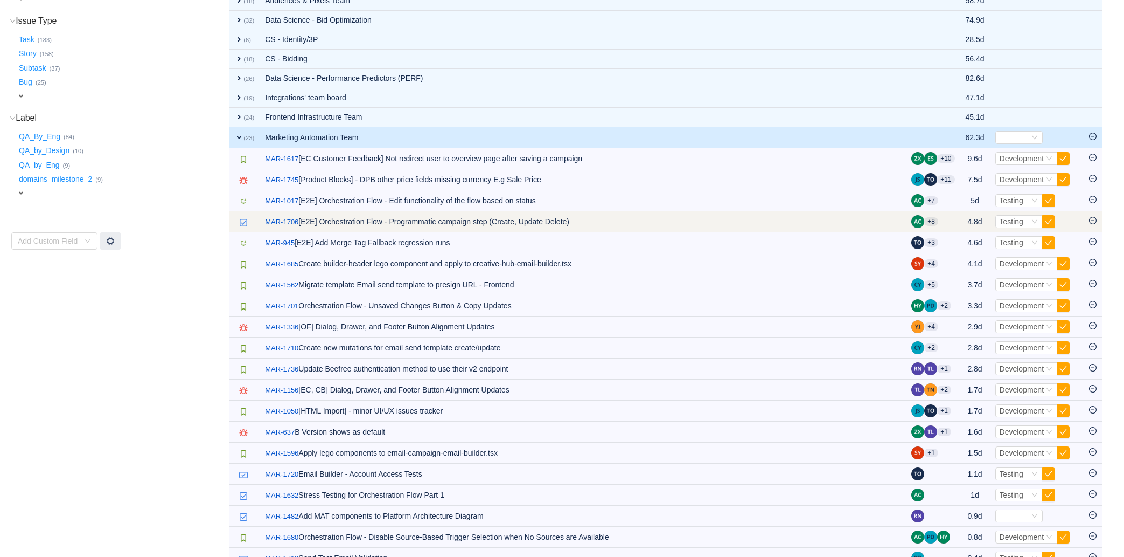
click at [792, 220] on icon "icon: minus-circle" at bounding box center [1093, 221] width 8 height 8
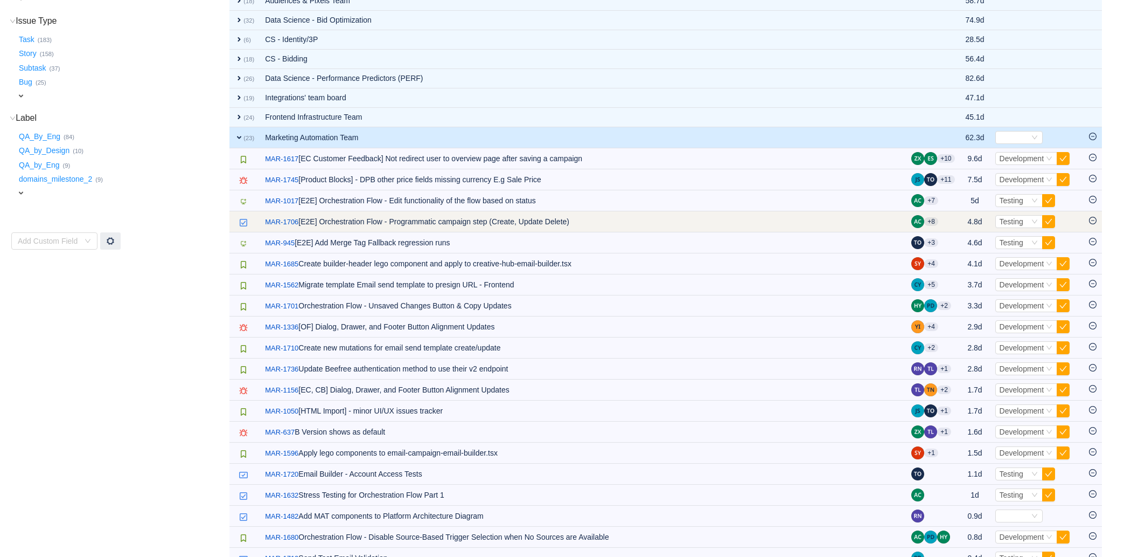
click at [792, 221] on icon "icon: minus-circle" at bounding box center [1093, 221] width 8 height 8
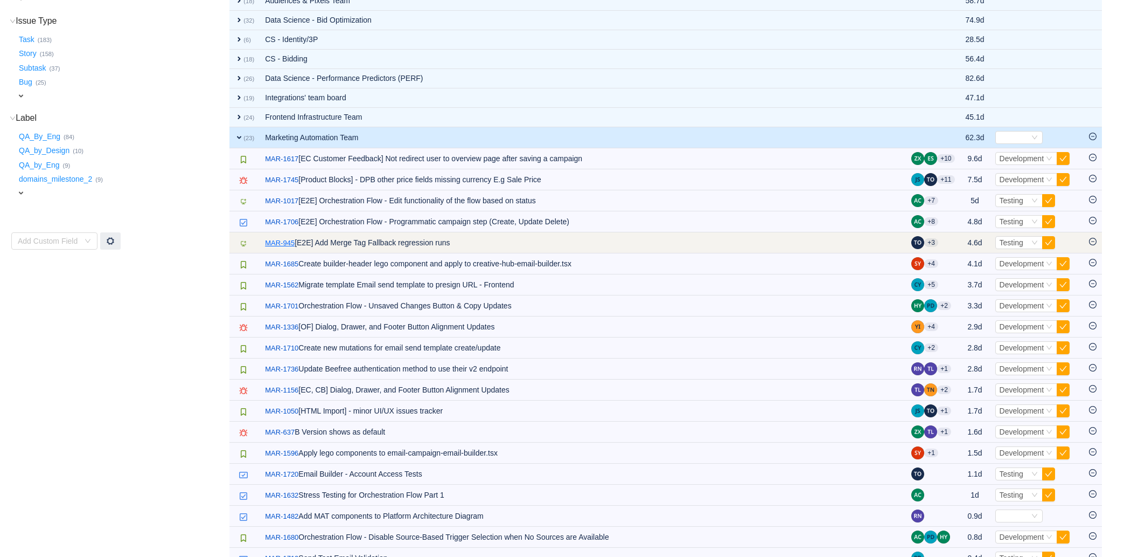
click at [274, 242] on link "MAR-945" at bounding box center [280, 243] width 30 height 11
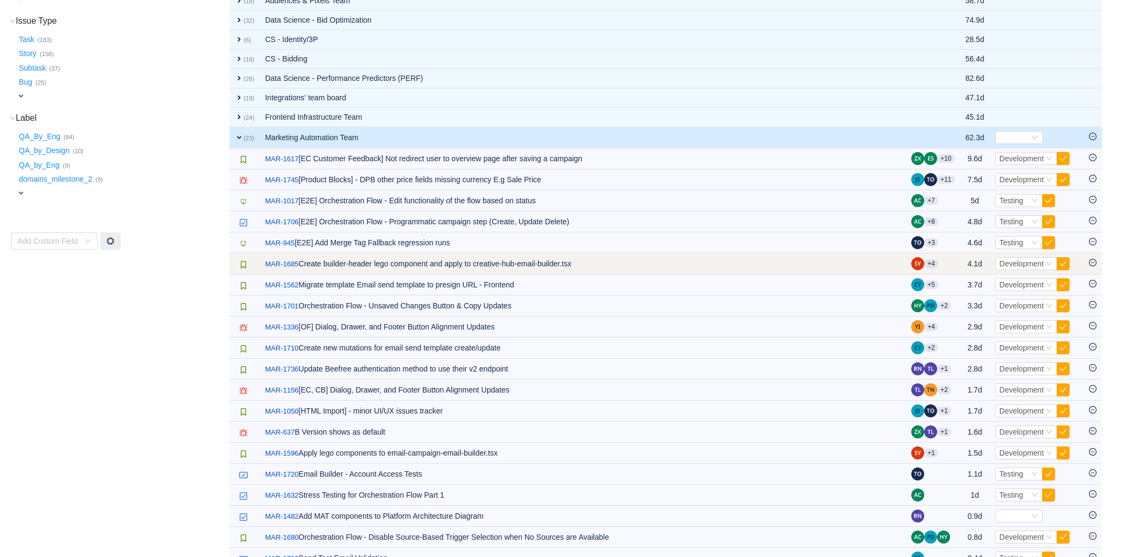
click at [792, 261] on icon "icon: minus-circle" at bounding box center [1093, 263] width 8 height 8
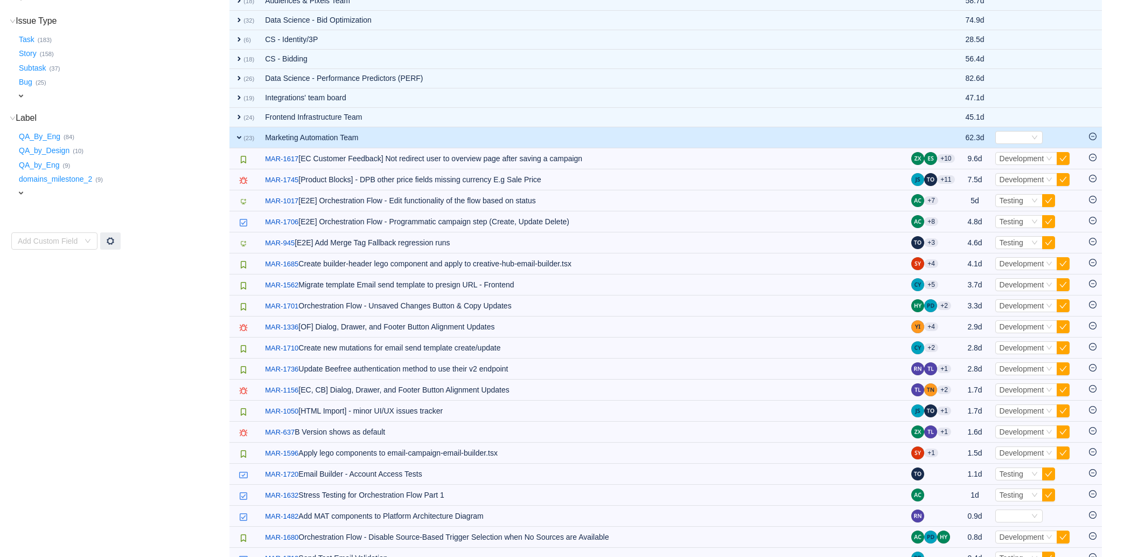
click at [239, 134] on span "expand" at bounding box center [239, 137] width 9 height 9
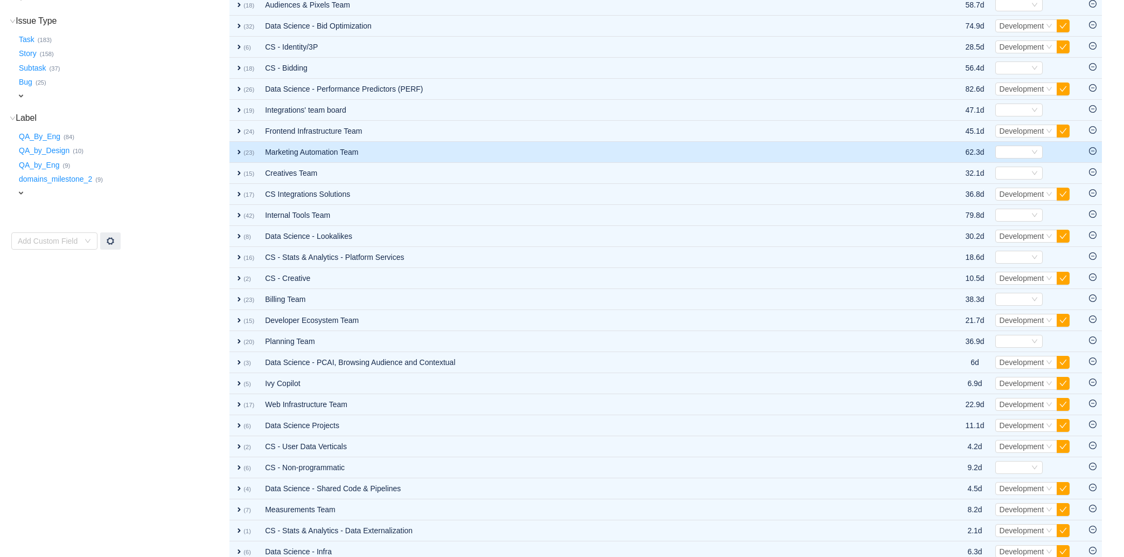
click at [440, 148] on td "Marketing Automation Team" at bounding box center [592, 152] width 665 height 21
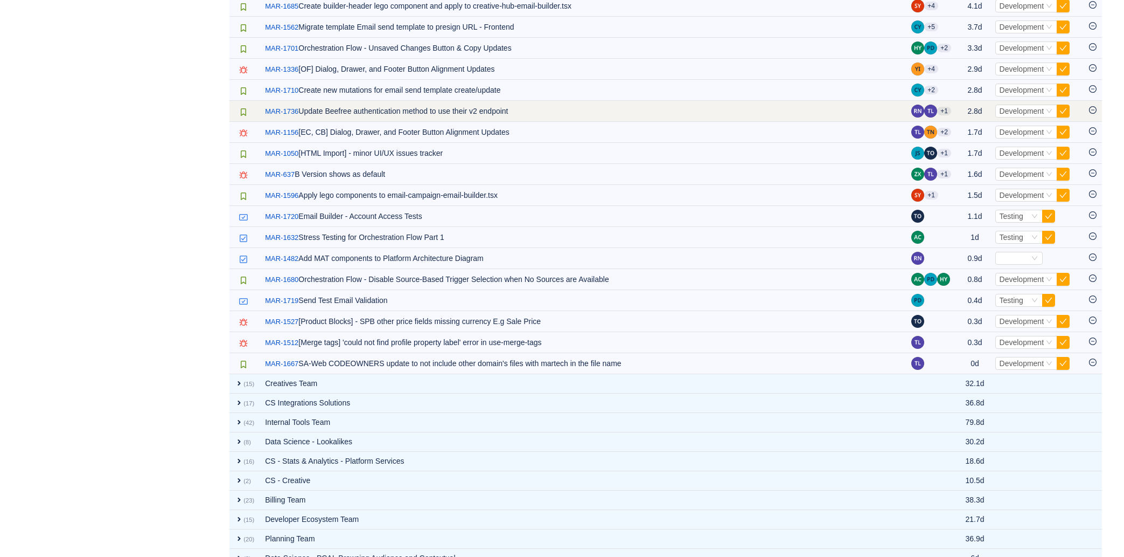
scroll to position [475, 0]
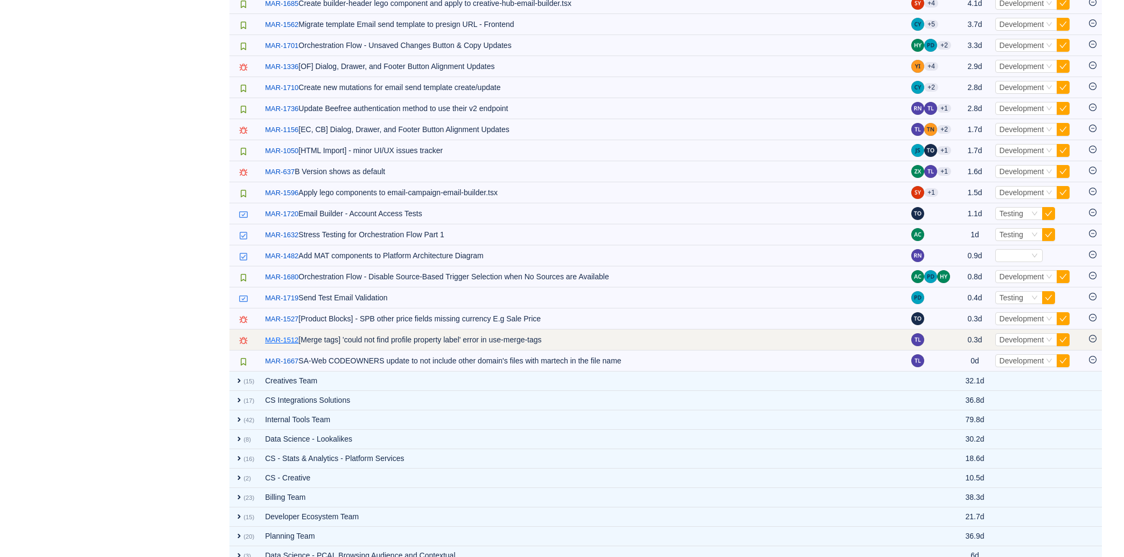
click at [273, 340] on link "MAR-1512" at bounding box center [281, 340] width 33 height 11
click at [792, 342] on icon "icon: minus-circle" at bounding box center [1093, 339] width 8 height 8
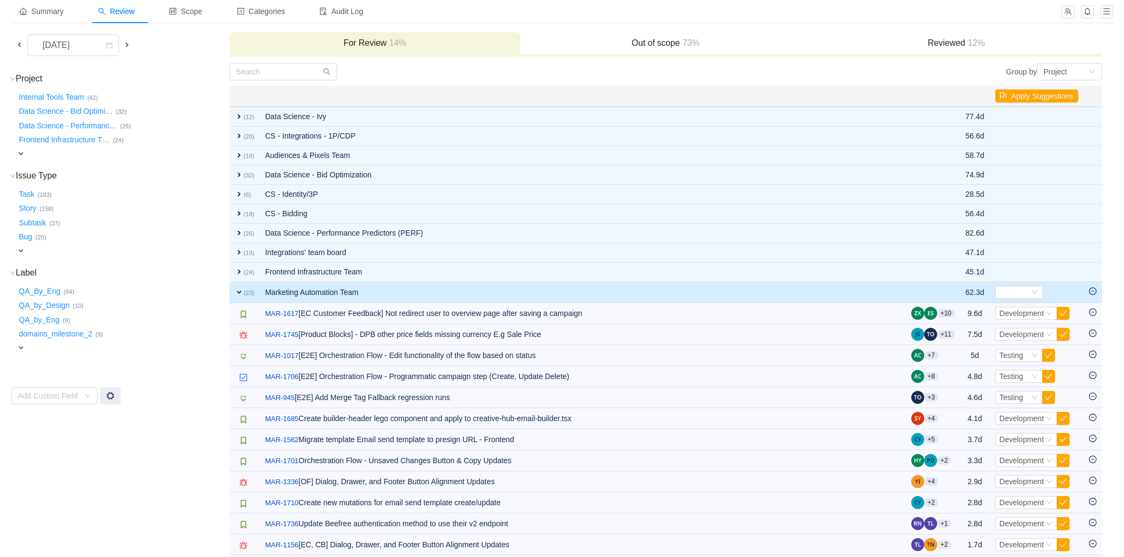
scroll to position [0, 0]
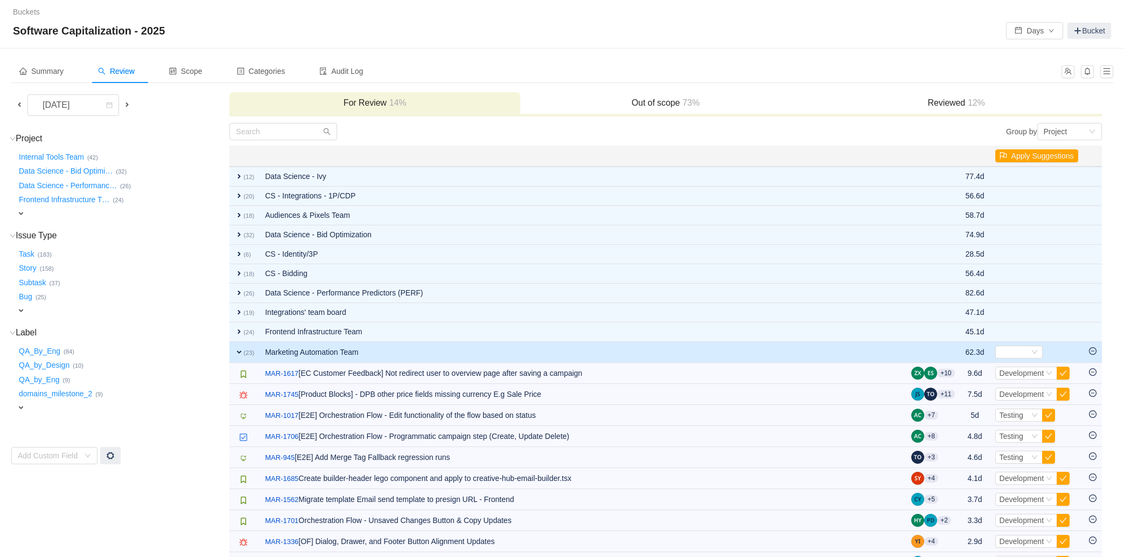
click at [792, 109] on div "Reviewed 12%" at bounding box center [956, 103] width 291 height 23
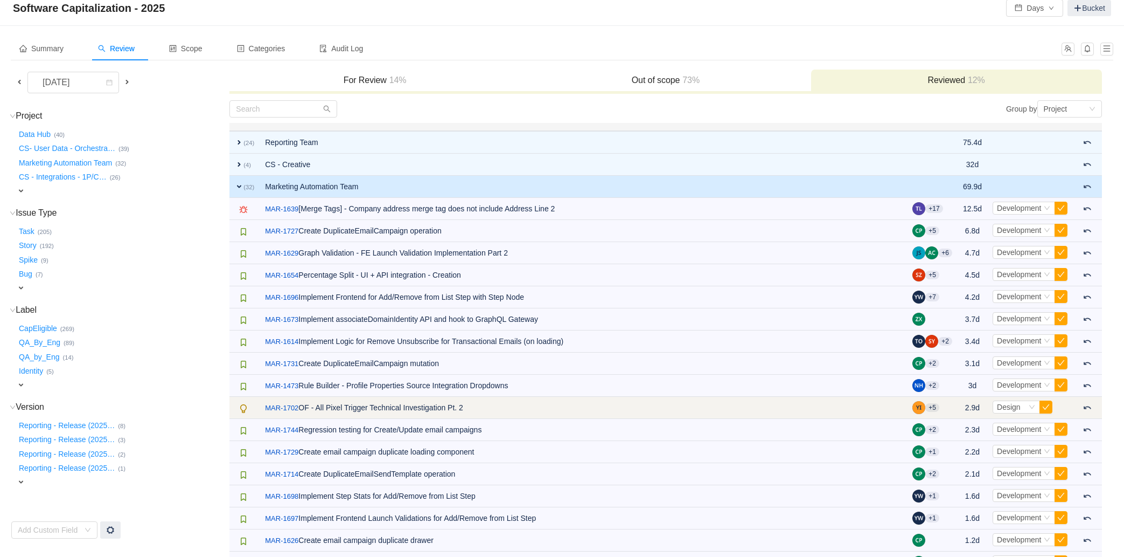
scroll to position [25, 0]
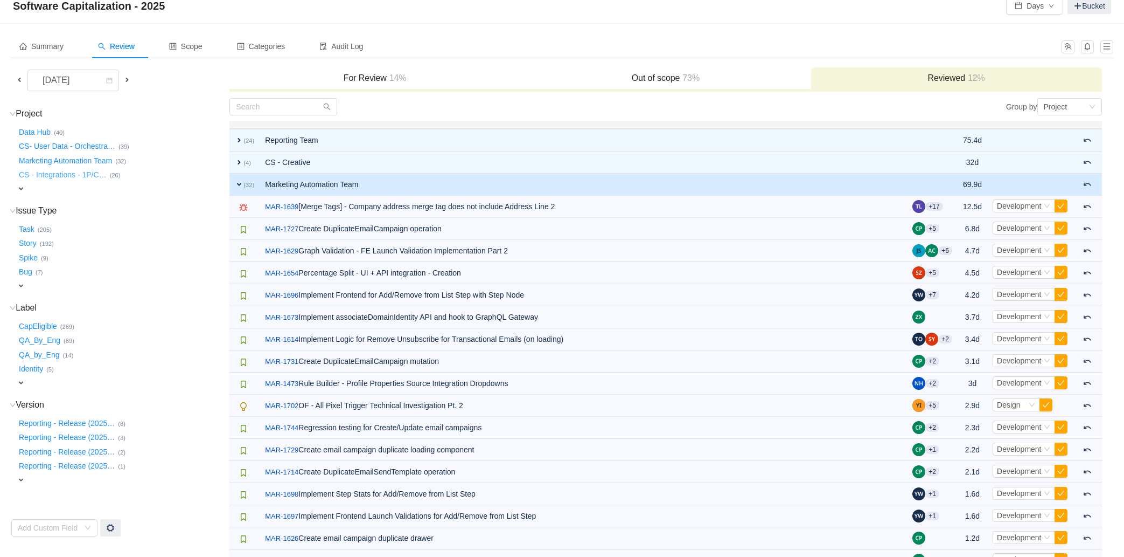
click at [30, 179] on button "CS - Integrations - 1P/C …" at bounding box center [63, 174] width 93 height 17
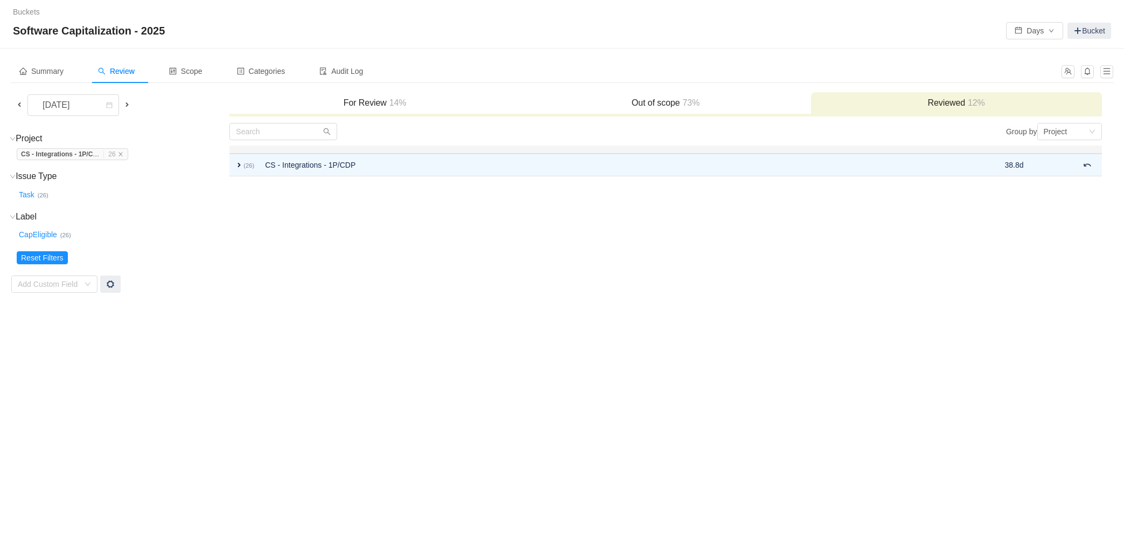
scroll to position [0, 0]
click at [123, 151] on icon "icon: close" at bounding box center [120, 153] width 5 height 5
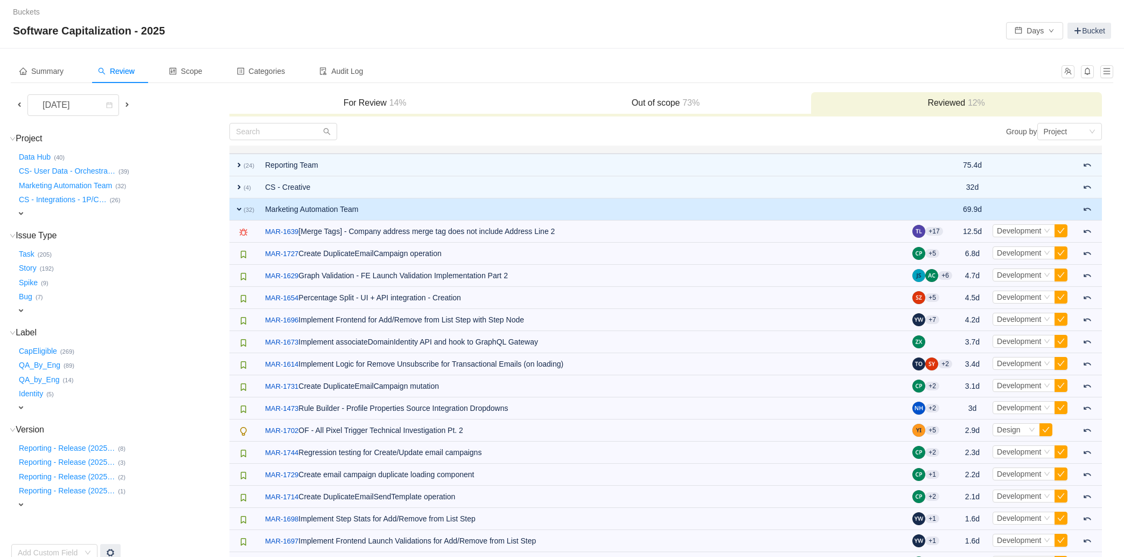
click at [19, 214] on span "expand" at bounding box center [21, 213] width 9 height 9
click at [70, 188] on button "Marketing Automation Team …" at bounding box center [66, 185] width 99 height 17
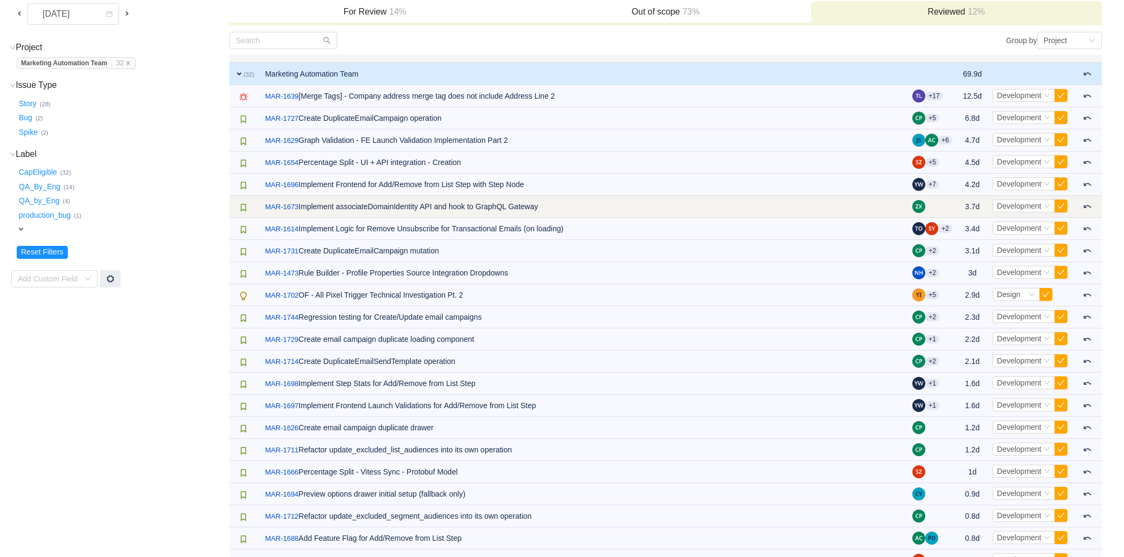
scroll to position [91, 0]
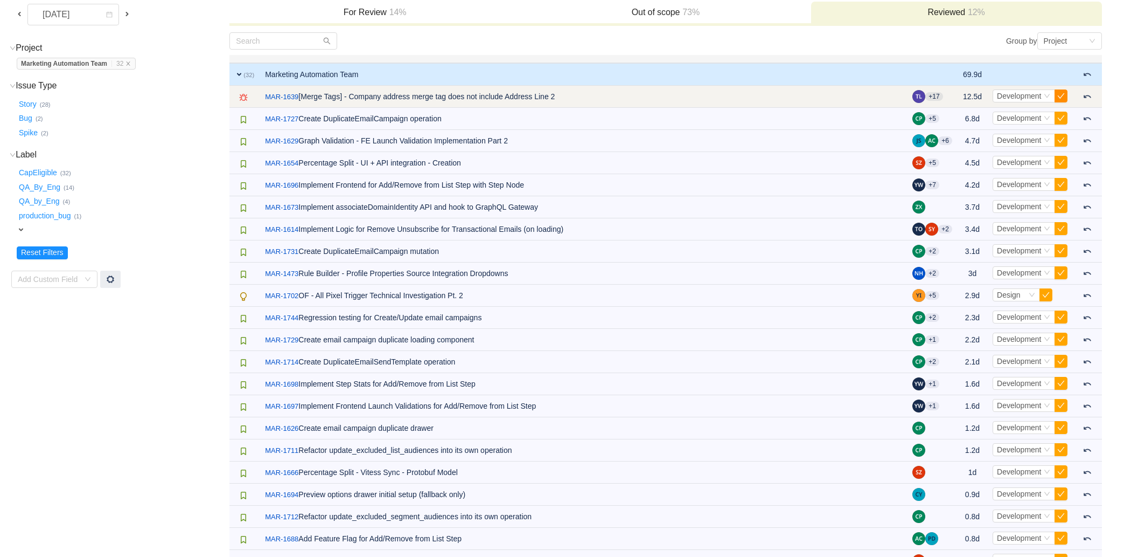
click at [792, 96] on button "button" at bounding box center [1061, 95] width 13 height 13
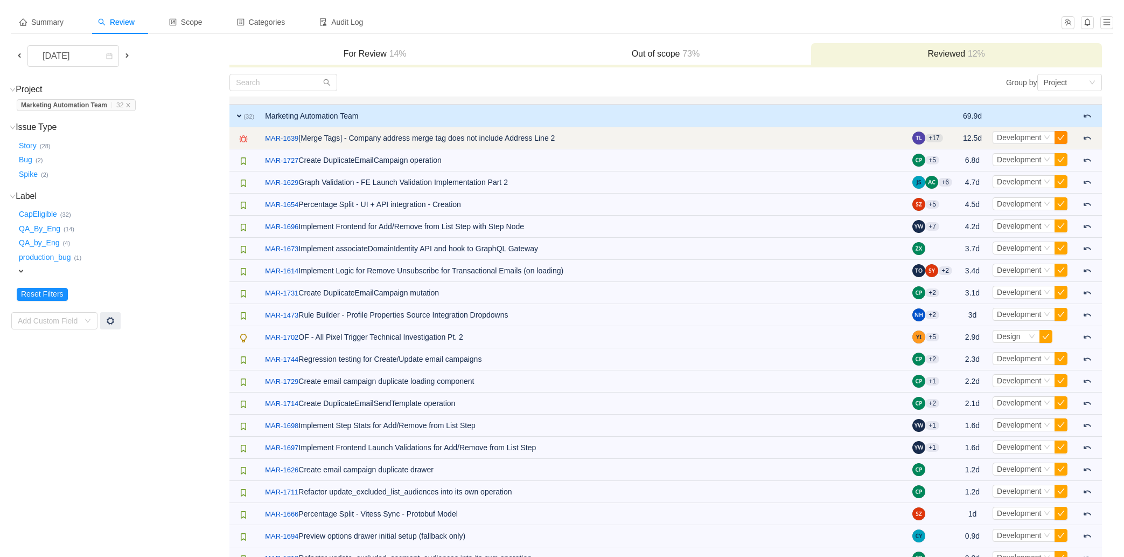
scroll to position [0, 0]
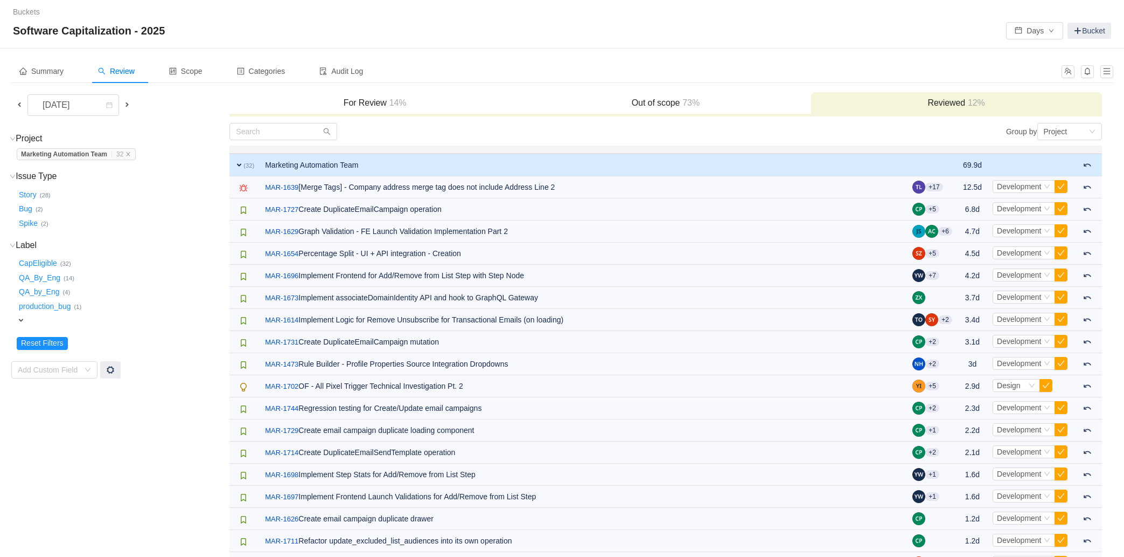
click at [18, 107] on span at bounding box center [19, 104] width 9 height 9
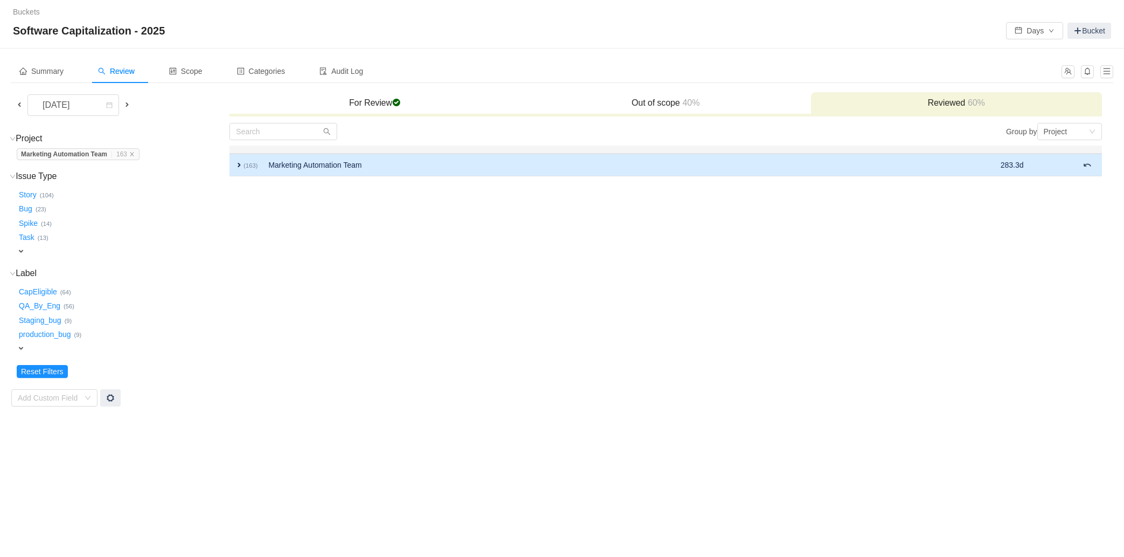
click at [246, 169] on small "(163)" at bounding box center [251, 165] width 14 height 6
